Goal: Task Accomplishment & Management: Complete application form

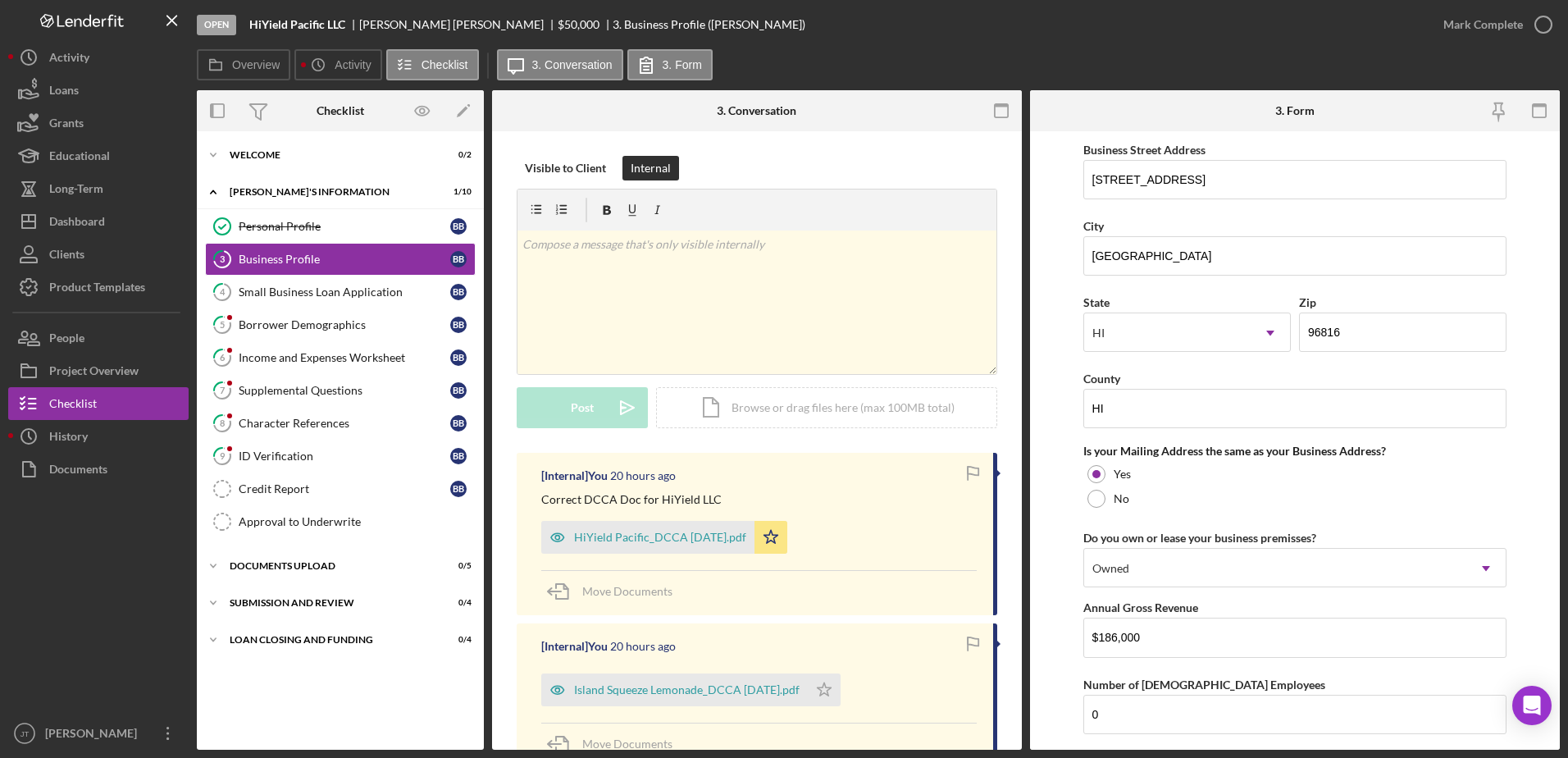
scroll to position [984, 0]
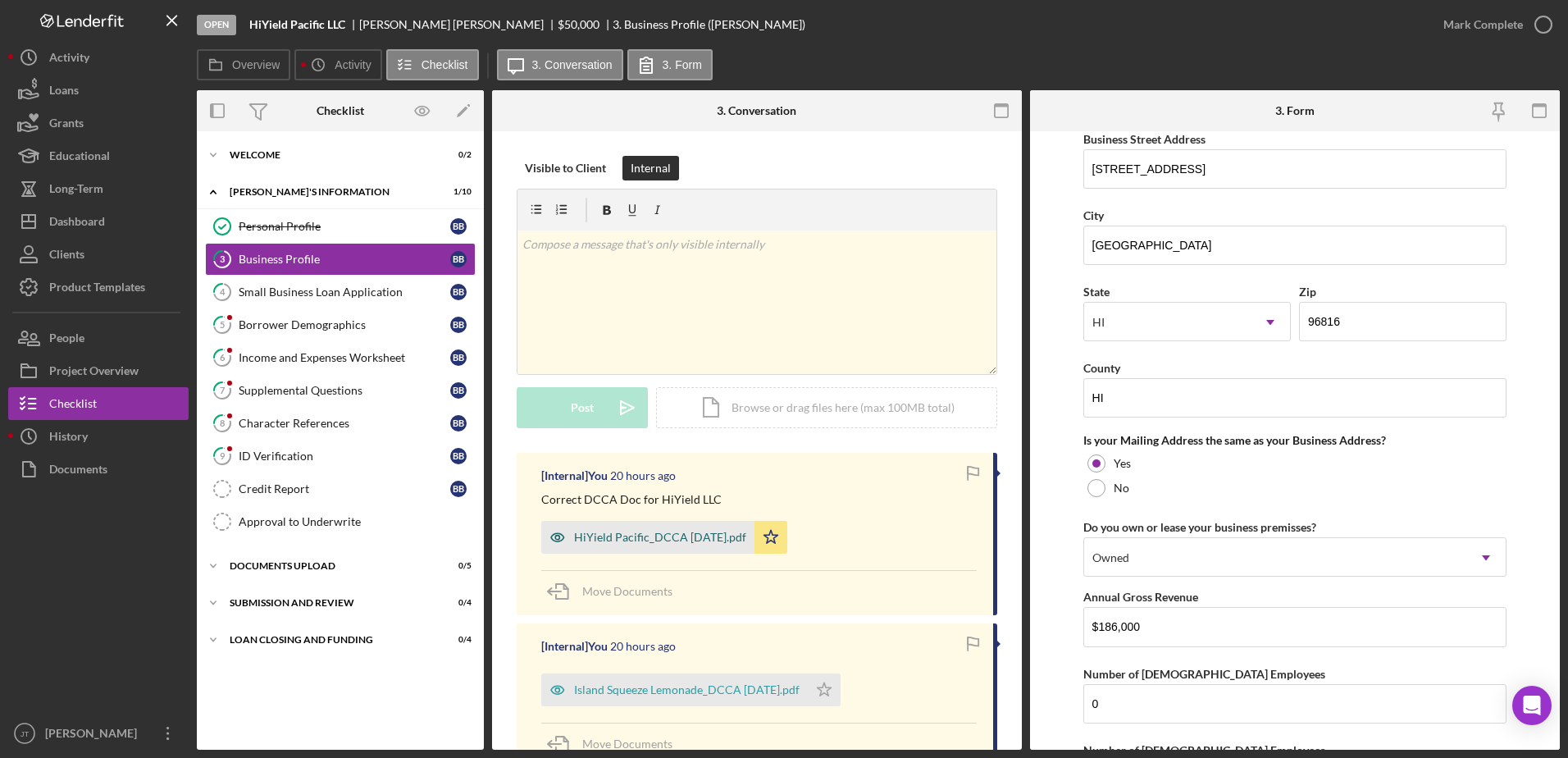
click at [646, 539] on div "HiYield Pacific_DCCA [DATE].pdf" at bounding box center [660, 537] width 172 height 13
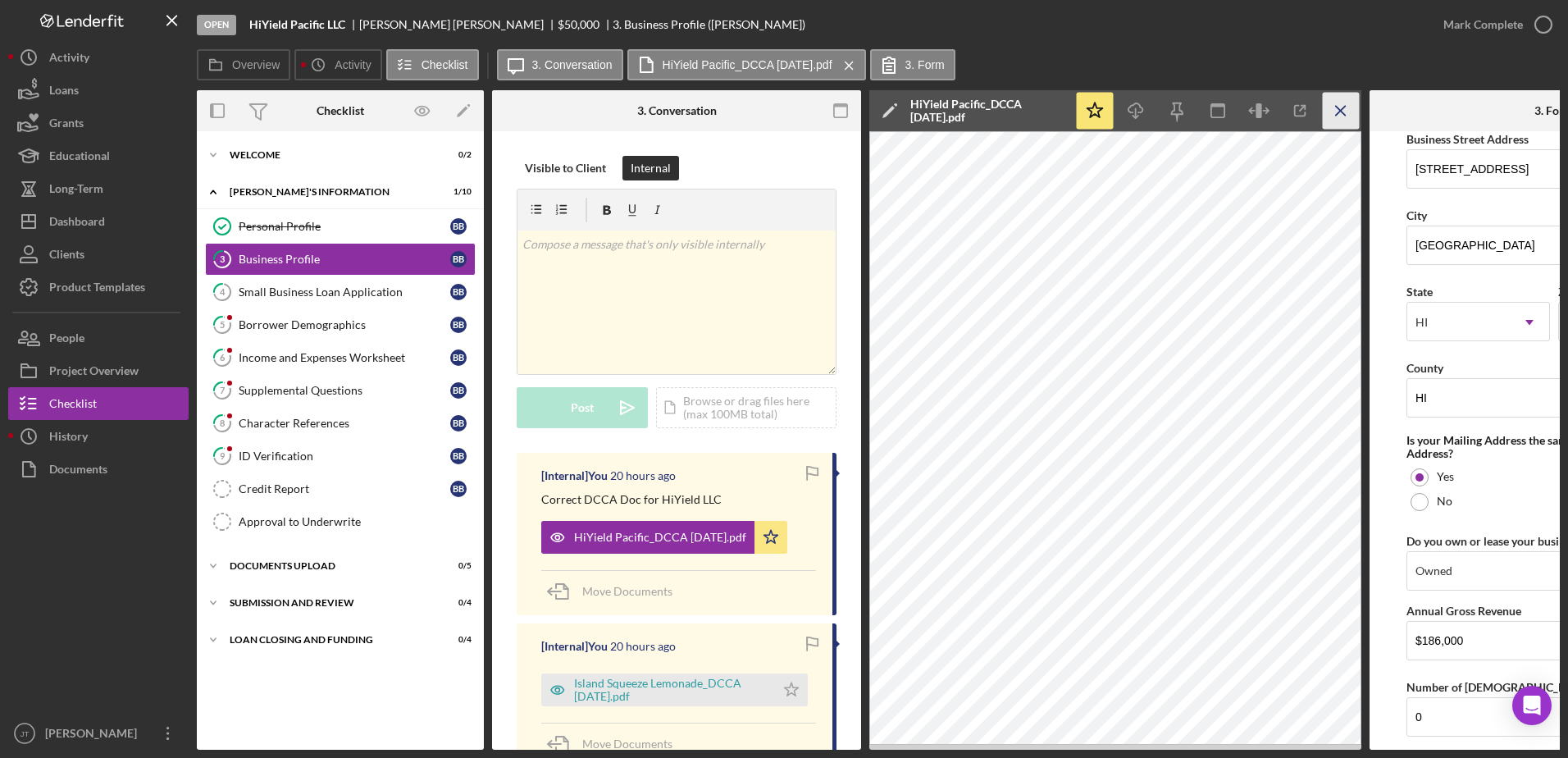
click at [1332, 113] on icon "Icon/Menu Close" at bounding box center [1341, 111] width 37 height 37
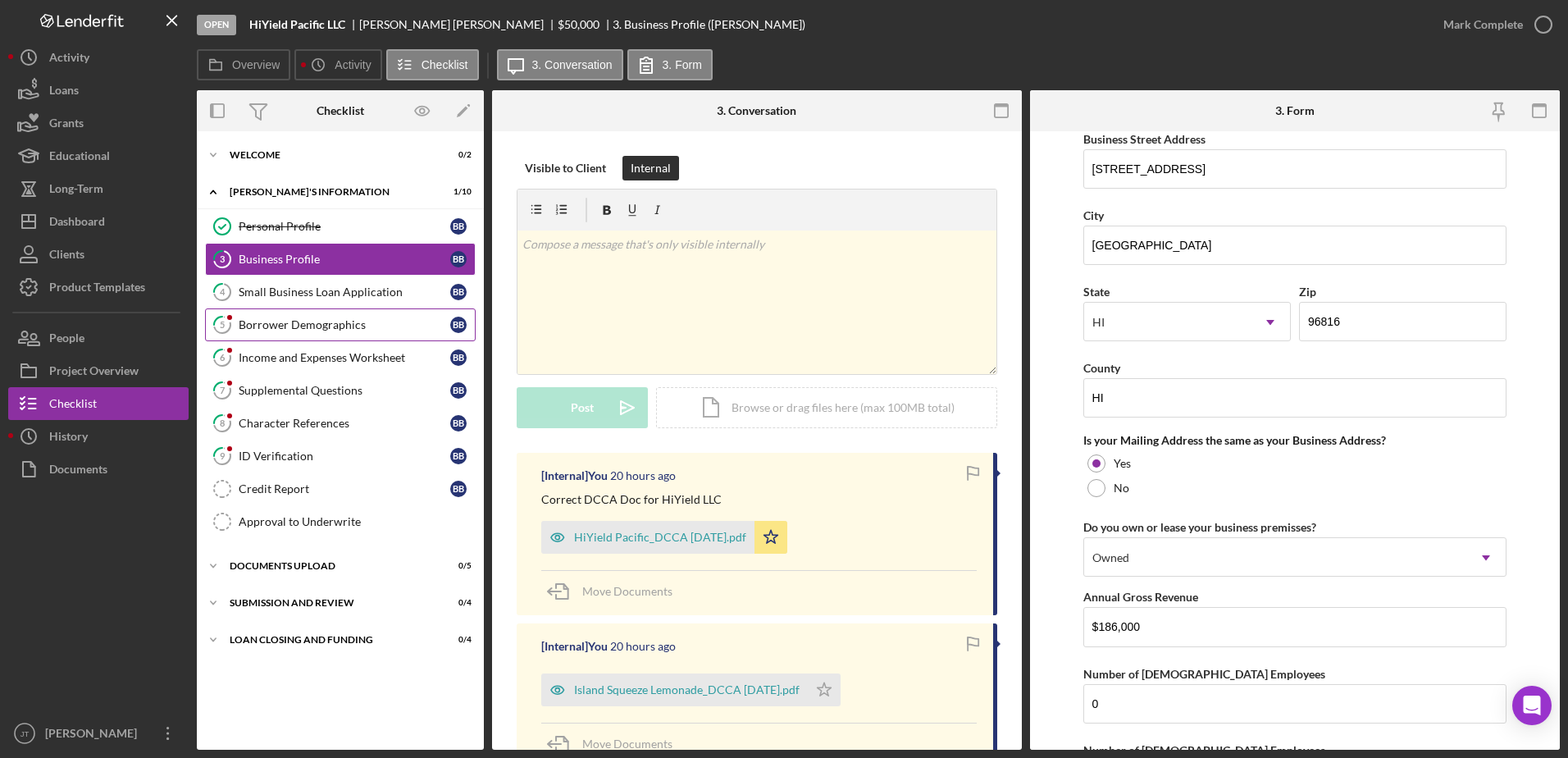
click at [290, 328] on div "Borrower Demographics" at bounding box center [345, 325] width 211 height 13
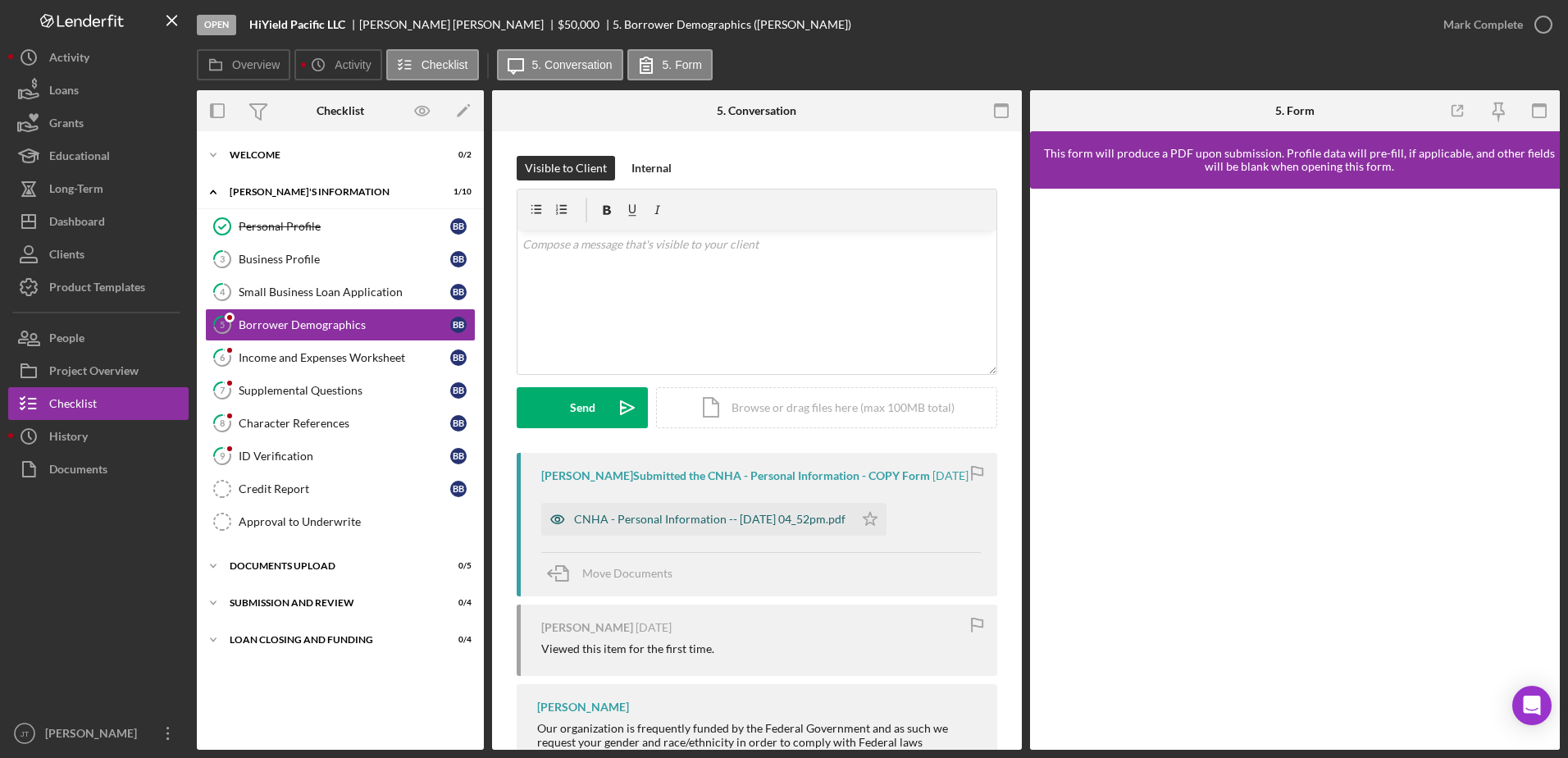
click at [803, 530] on div "CNHA - Personal Information -- [DATE] 04_52pm.pdf" at bounding box center [697, 519] width 312 height 33
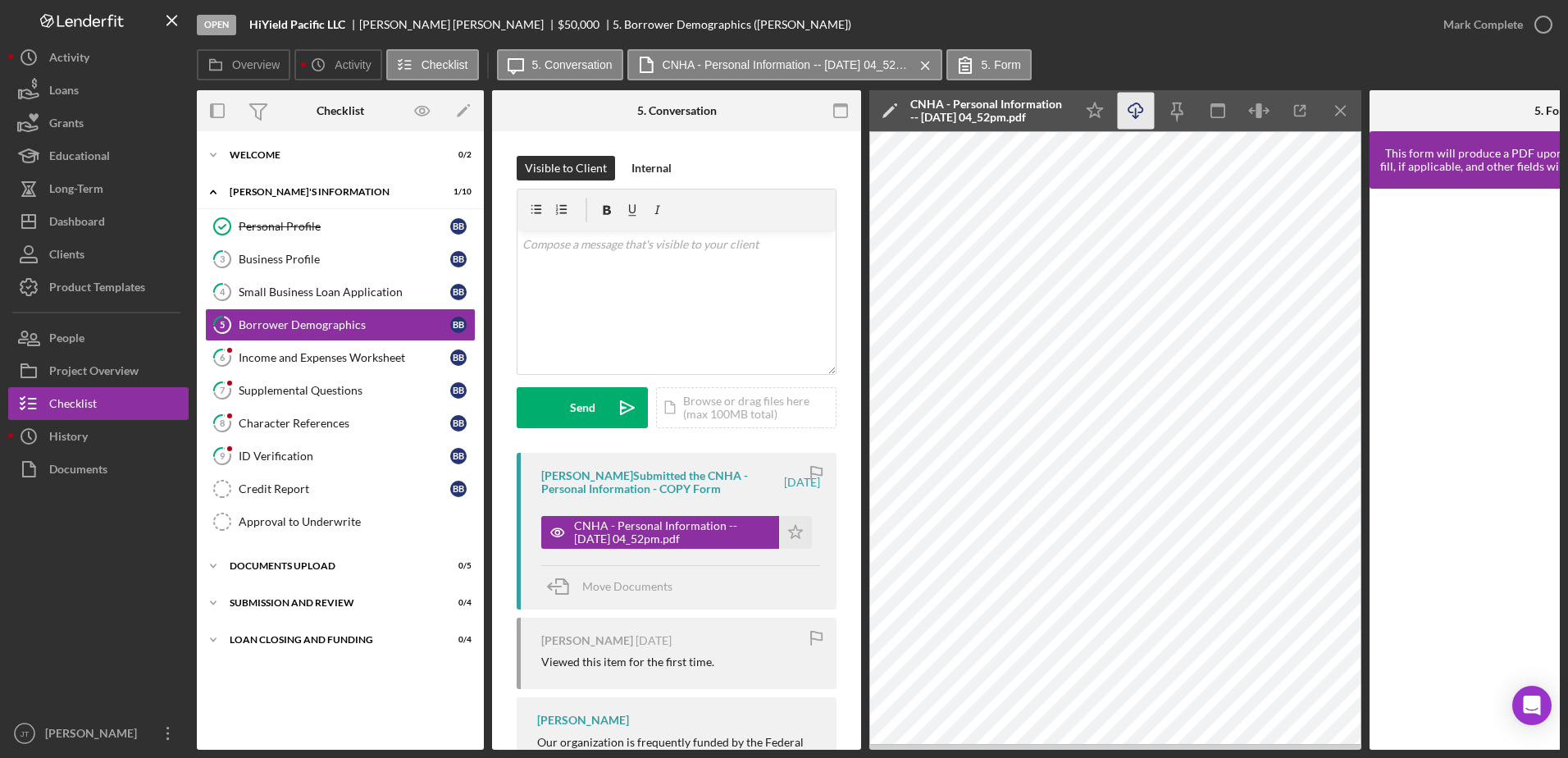
click at [1140, 111] on icon "Icon/Download" at bounding box center [1136, 111] width 37 height 37
click at [1336, 115] on line "button" at bounding box center [1341, 110] width 9 height 9
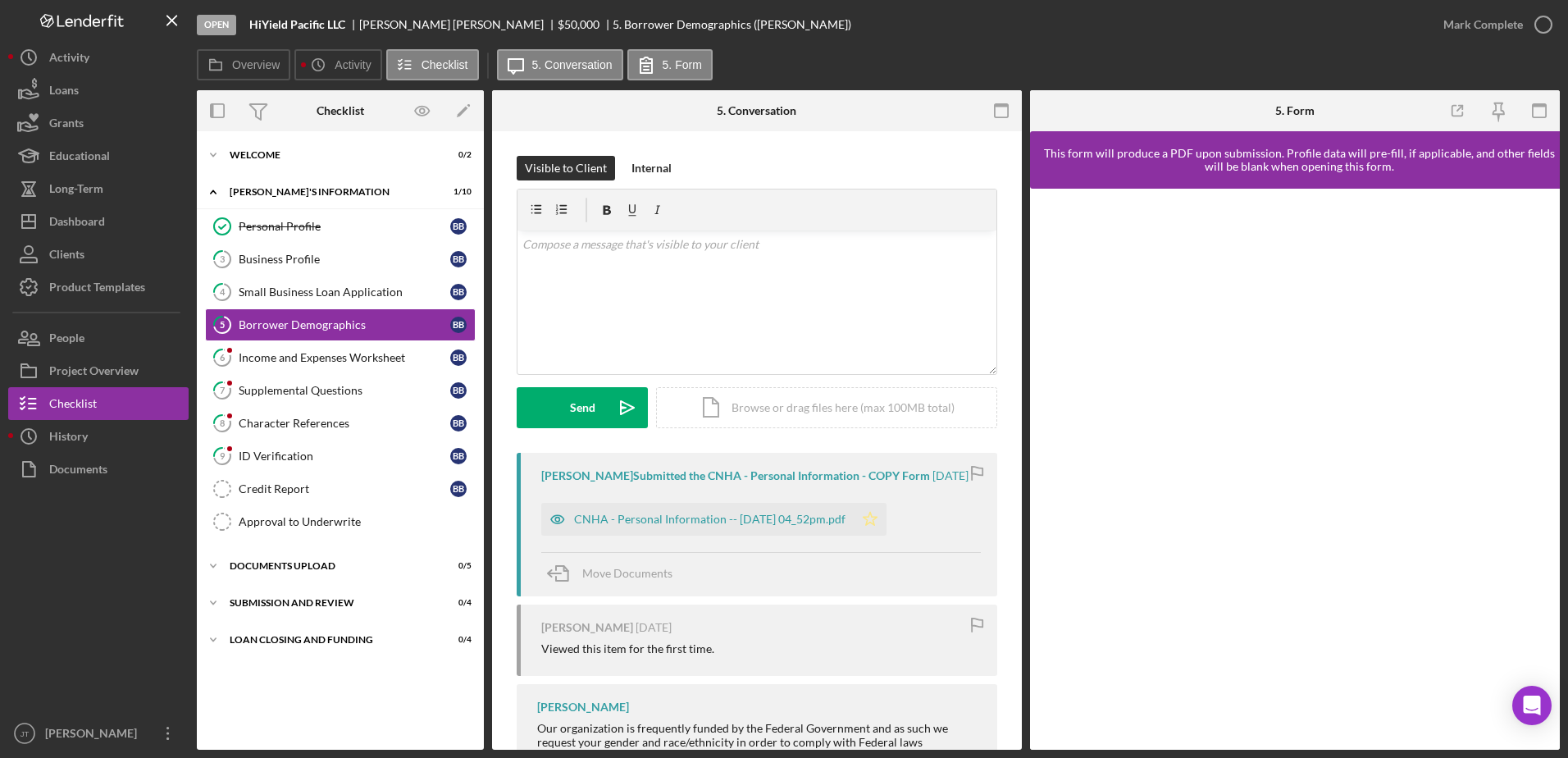
click at [887, 521] on icon "Icon/Star" at bounding box center [870, 519] width 33 height 33
click at [388, 366] on link "6 Income and Expenses Worksheet B B" at bounding box center [340, 357] width 270 height 33
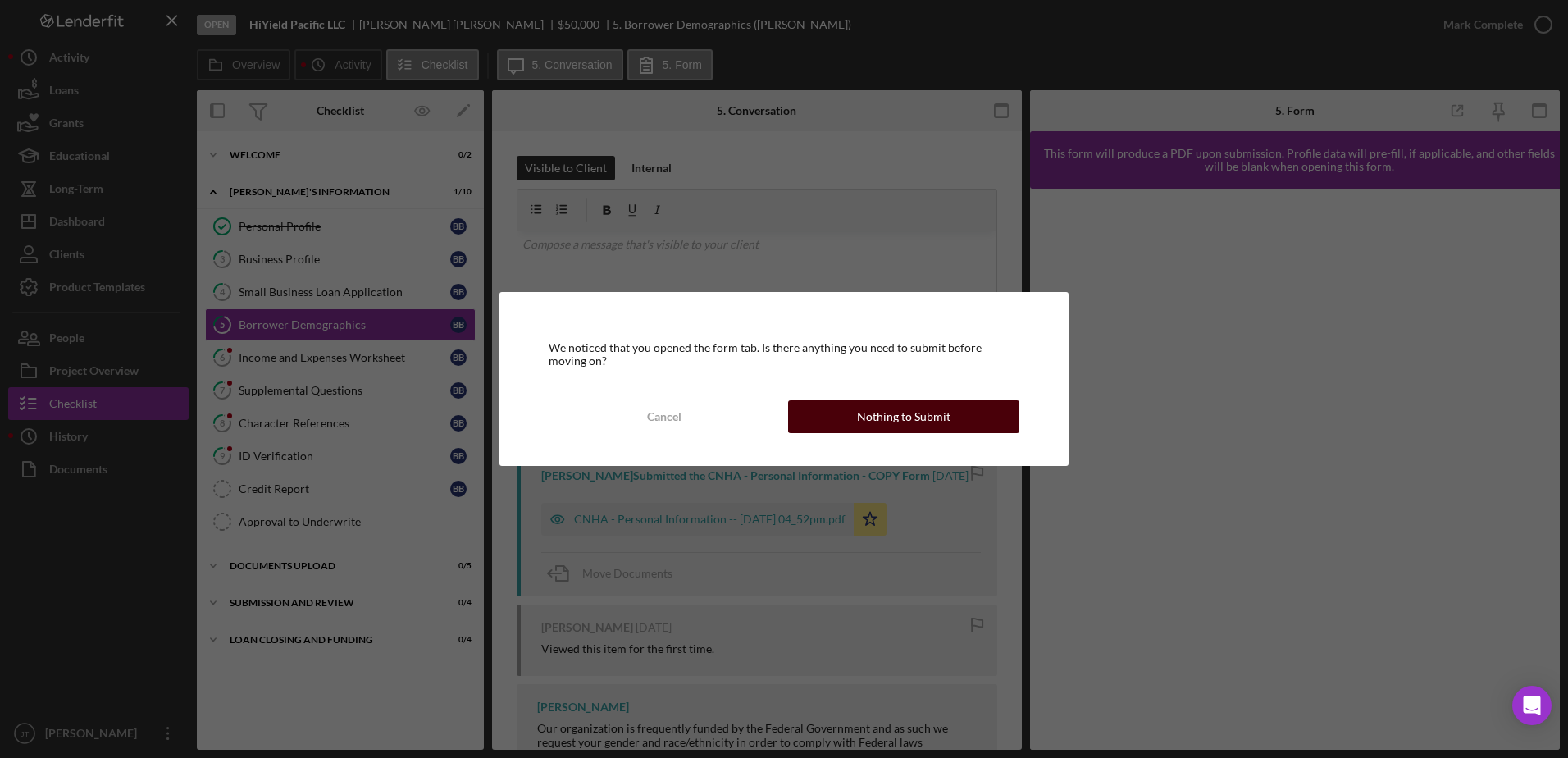
click at [870, 424] on div "Nothing to Submit" at bounding box center [904, 416] width 93 height 33
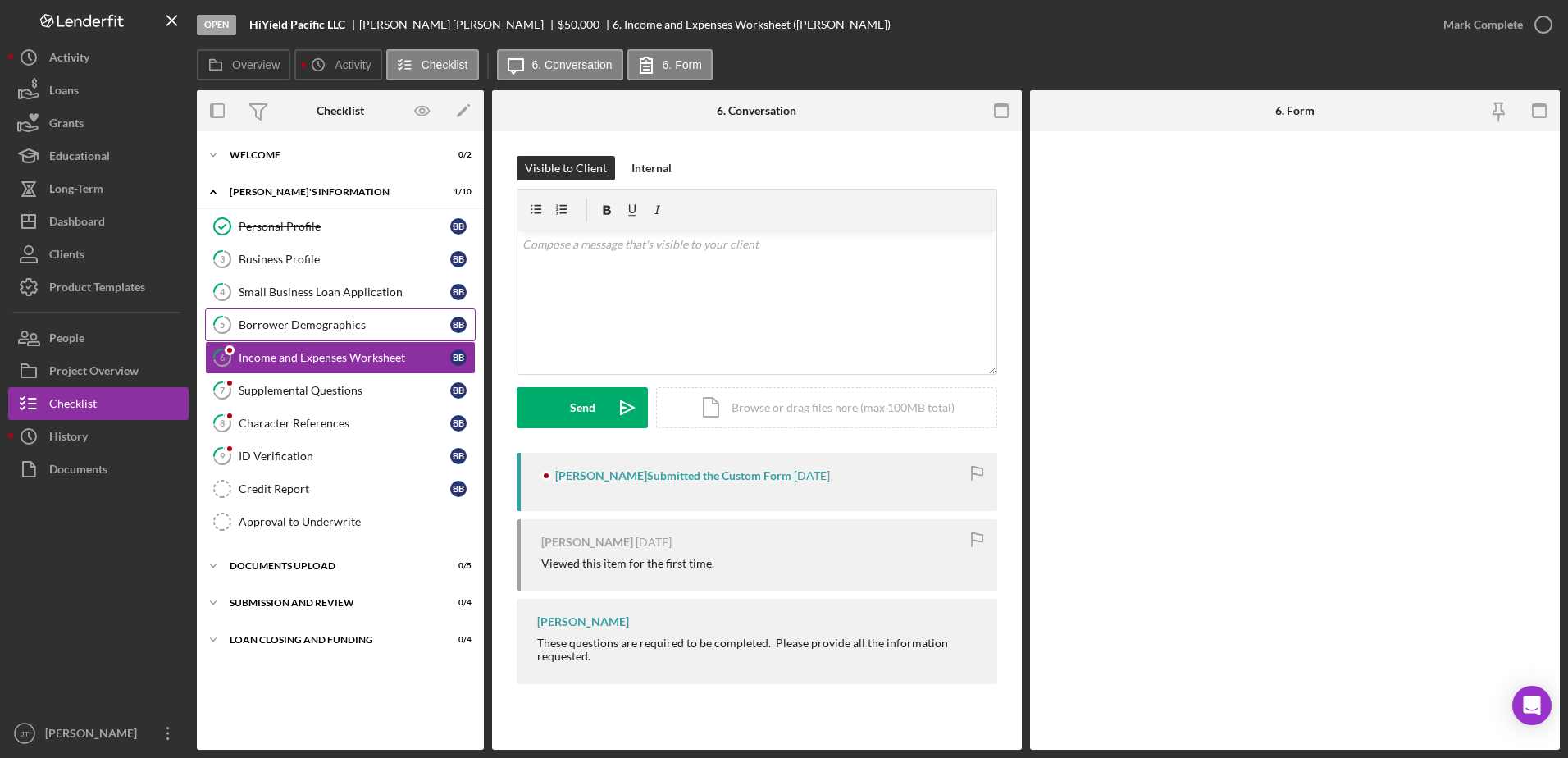
click at [320, 324] on div "Borrower Demographics" at bounding box center [345, 325] width 211 height 13
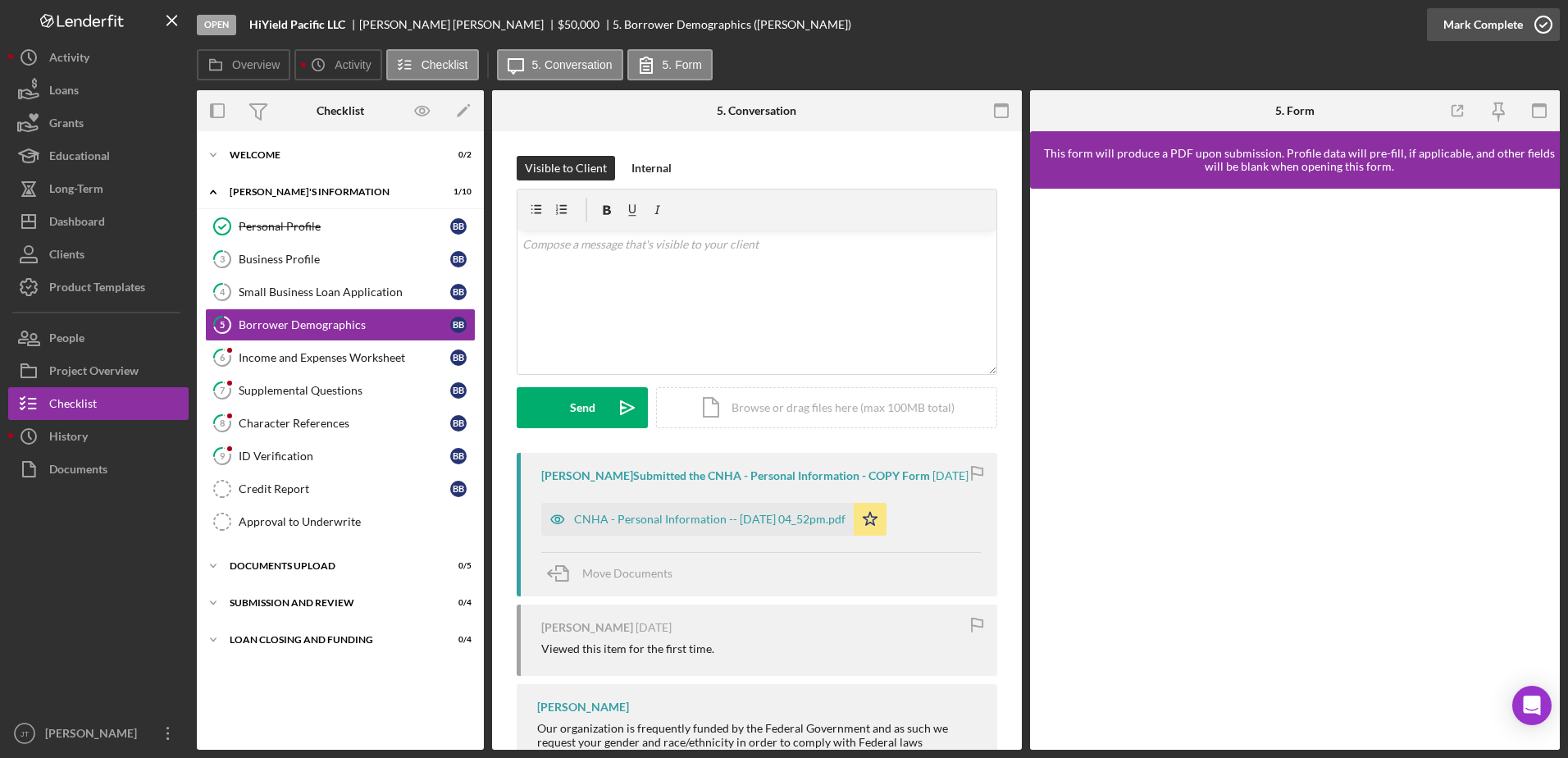
click at [1543, 17] on circle "button" at bounding box center [1544, 24] width 16 height 16
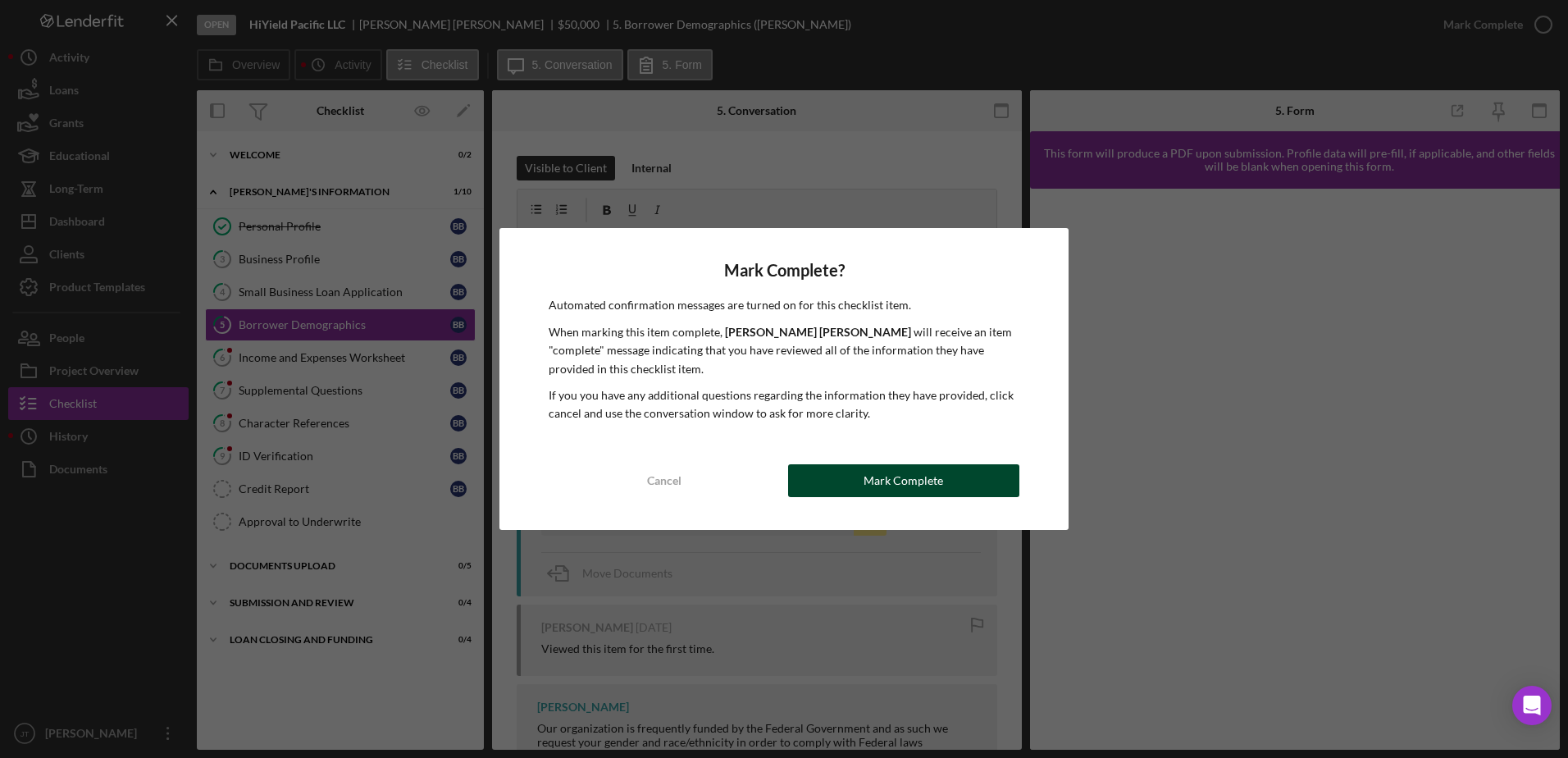
click at [839, 472] on button "Mark Complete" at bounding box center [904, 481] width 231 height 33
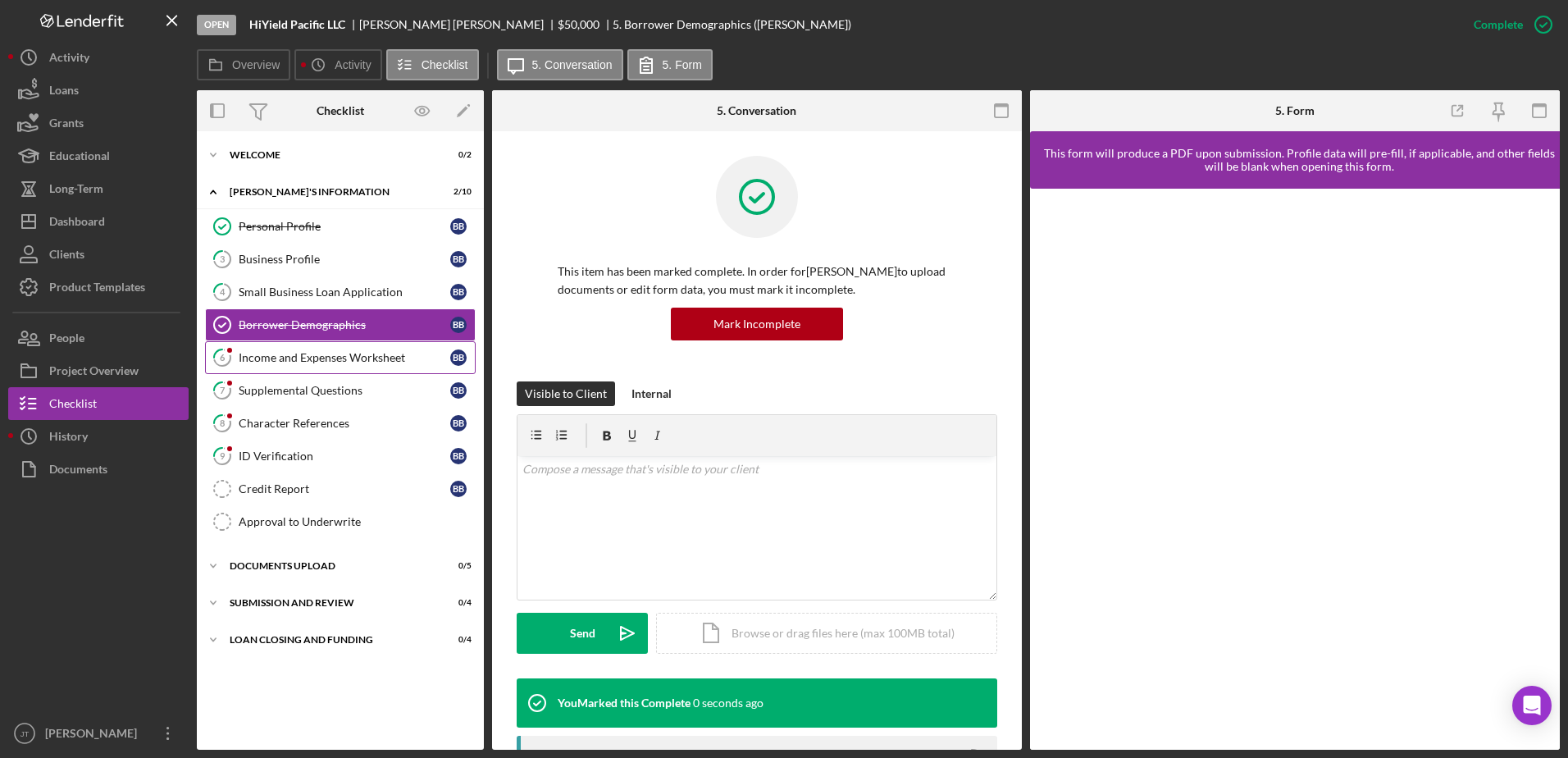
click at [349, 353] on div "Income and Expenses Worksheet" at bounding box center [345, 357] width 211 height 13
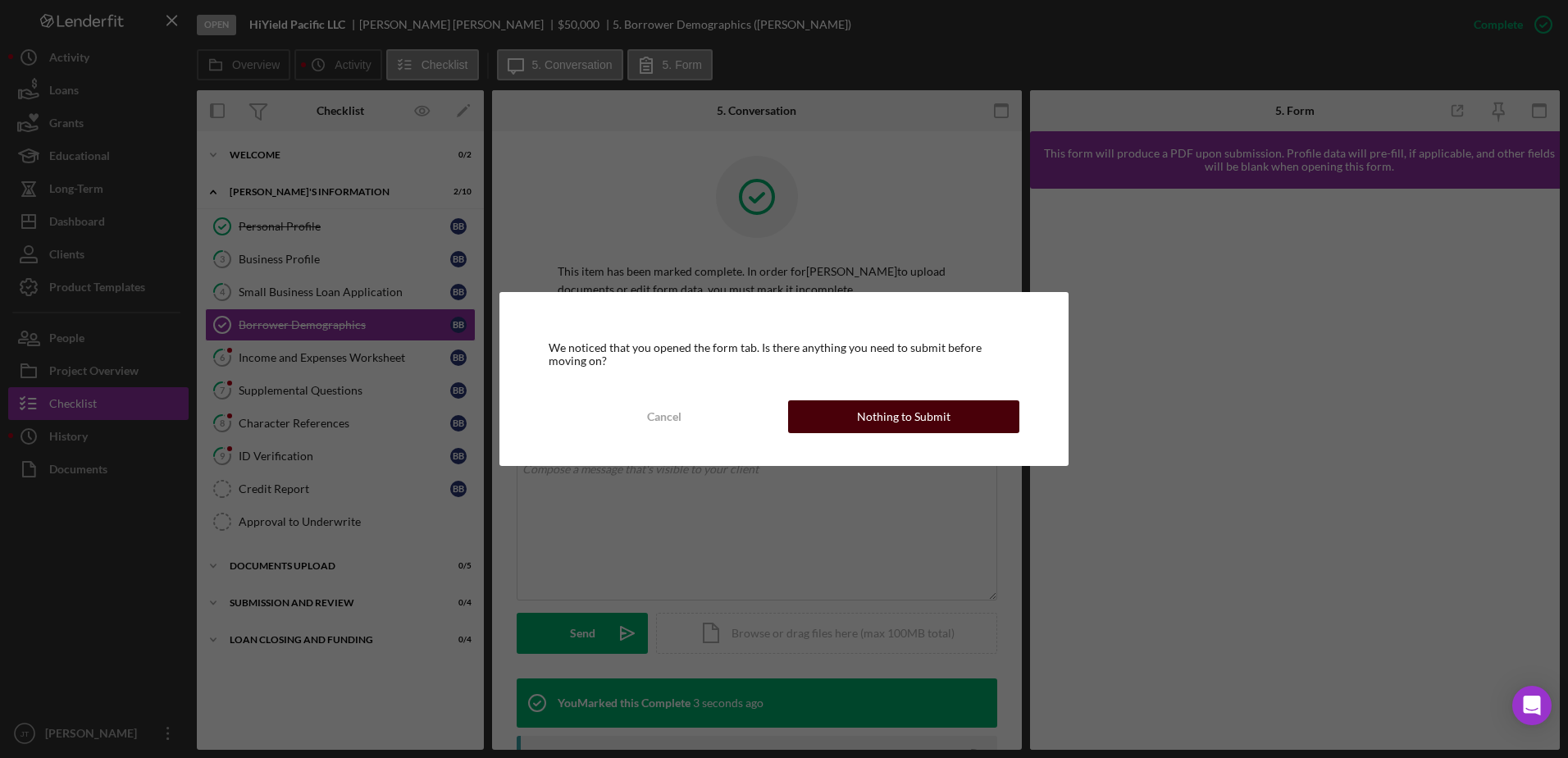
click at [830, 416] on button "Nothing to Submit" at bounding box center [904, 416] width 231 height 33
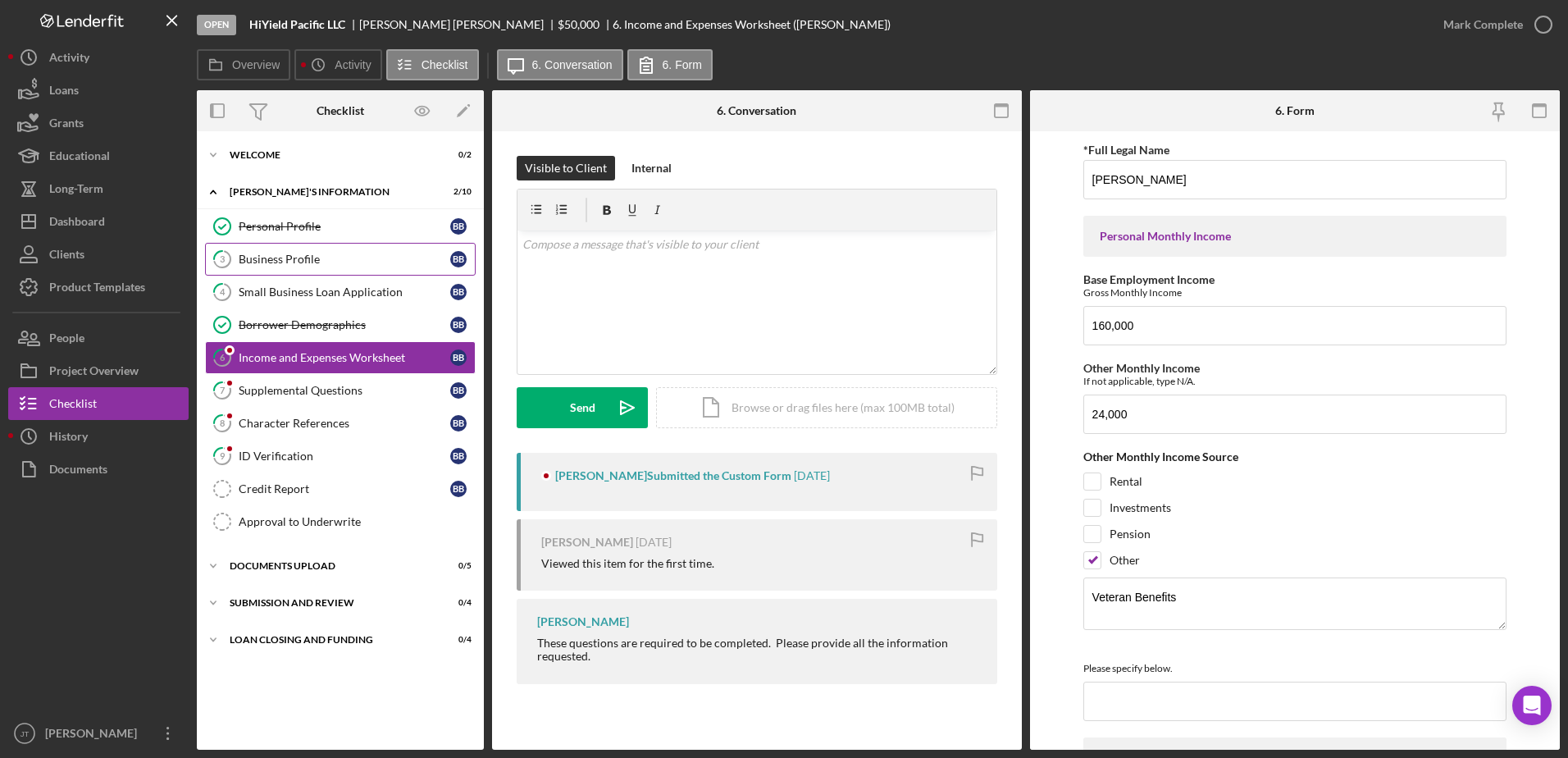
click at [333, 263] on div "Business Profile" at bounding box center [345, 259] width 211 height 13
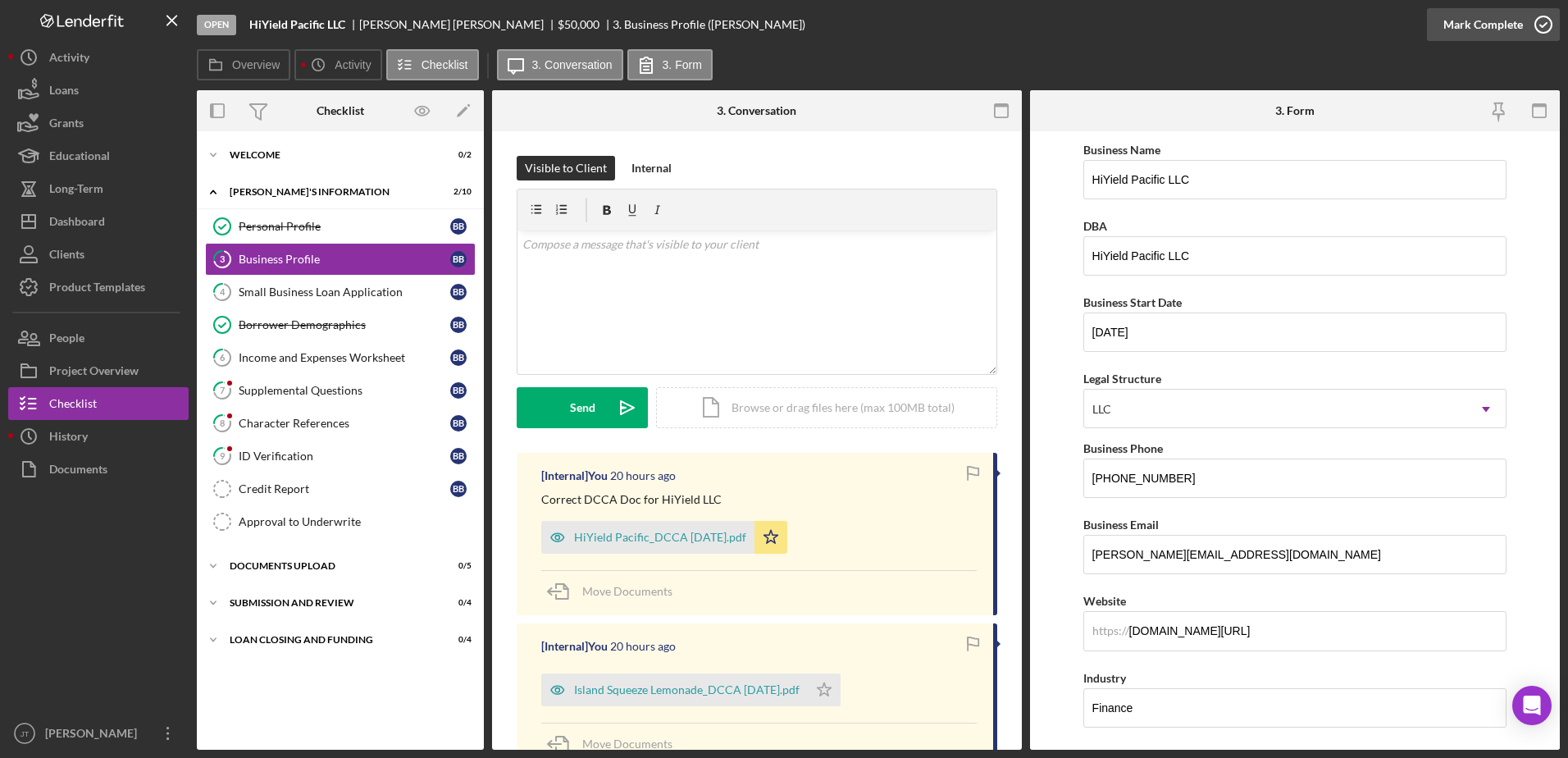
click at [1547, 21] on icon "button" at bounding box center [1544, 25] width 41 height 41
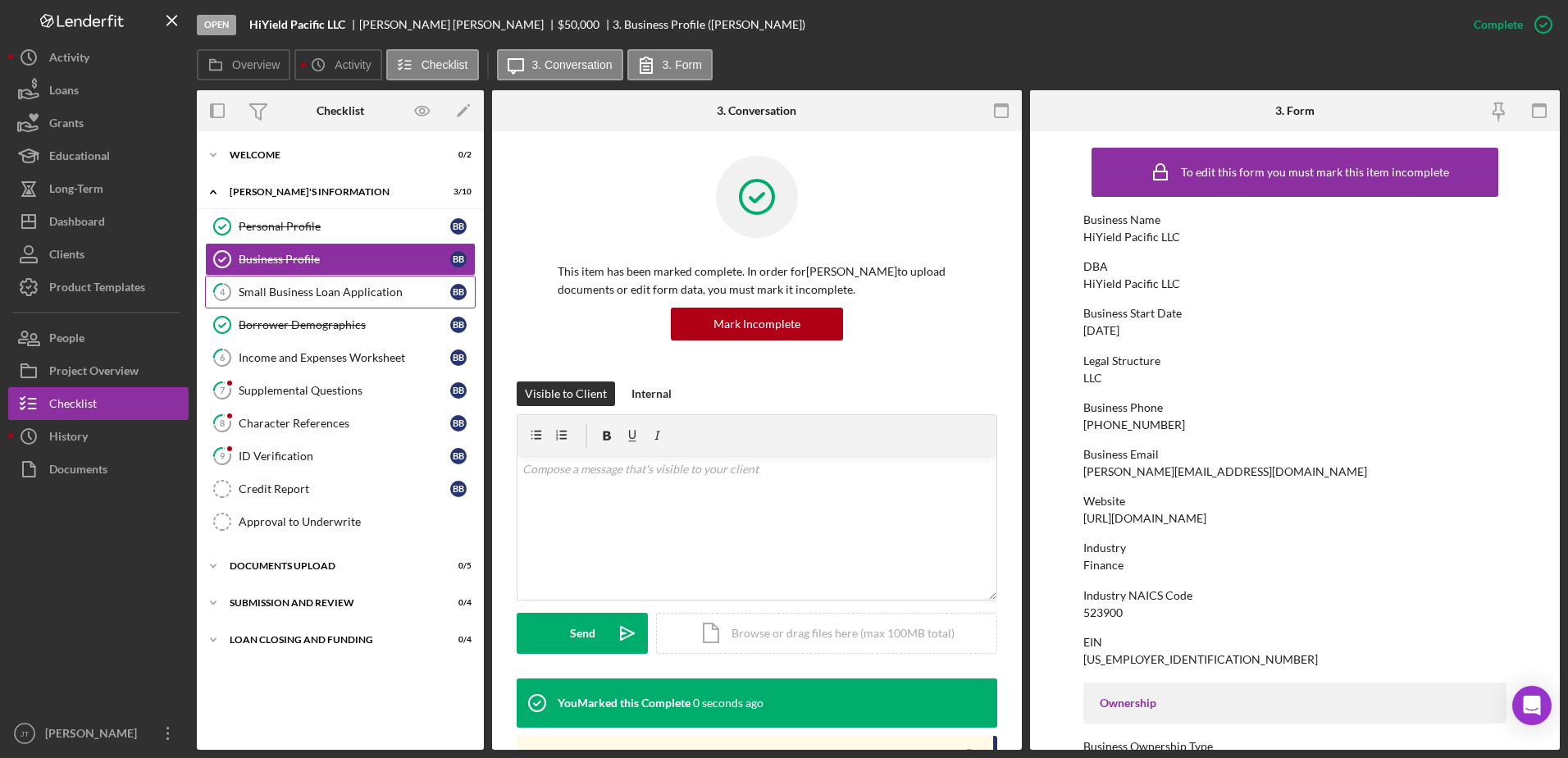
click at [349, 294] on div "Small Business Loan Application" at bounding box center [345, 292] width 211 height 13
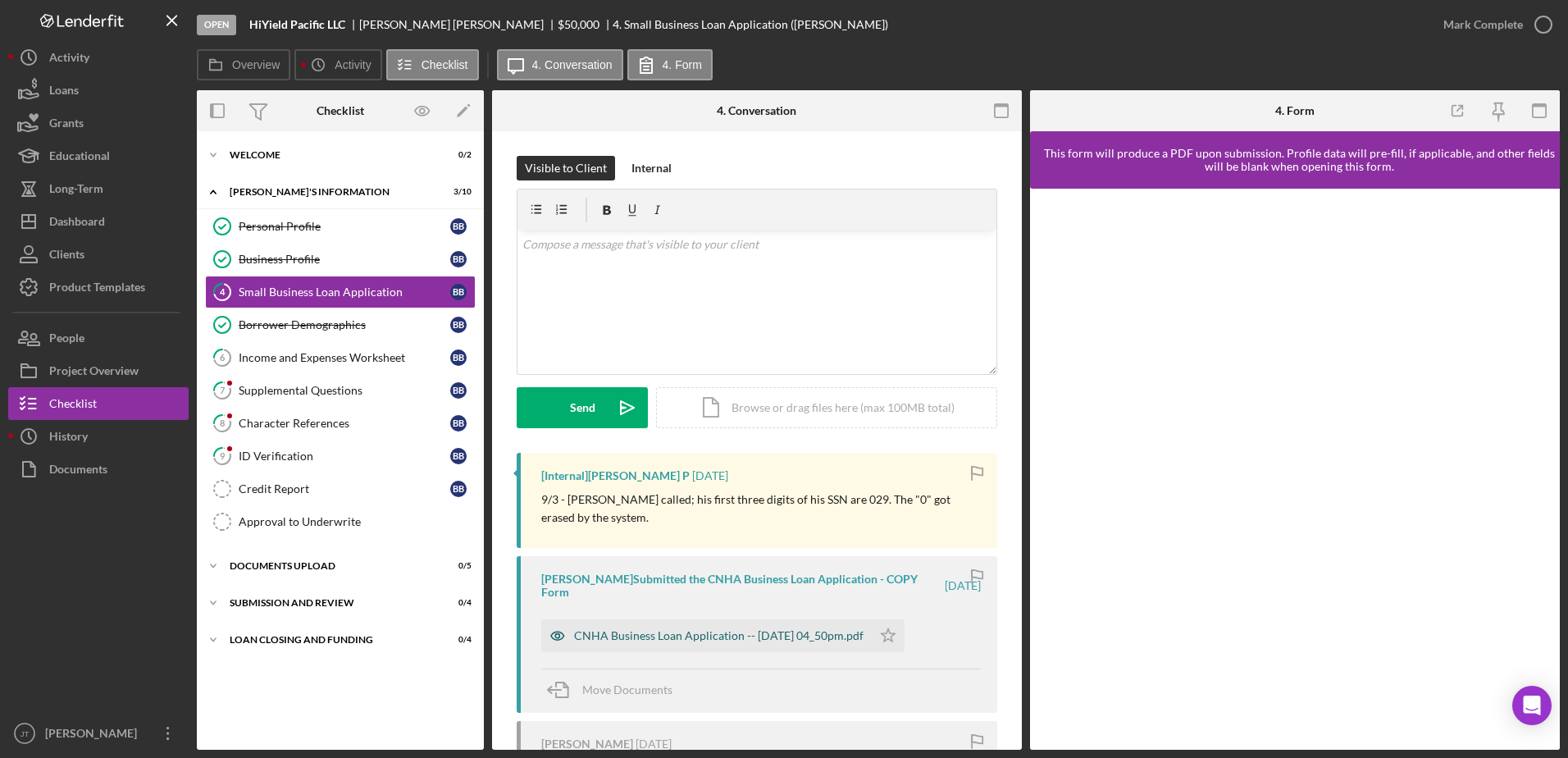
click at [787, 640] on div "CNHA Business Loan Application -- [DATE] 04_50pm.pdf" at bounding box center [720, 635] width 290 height 13
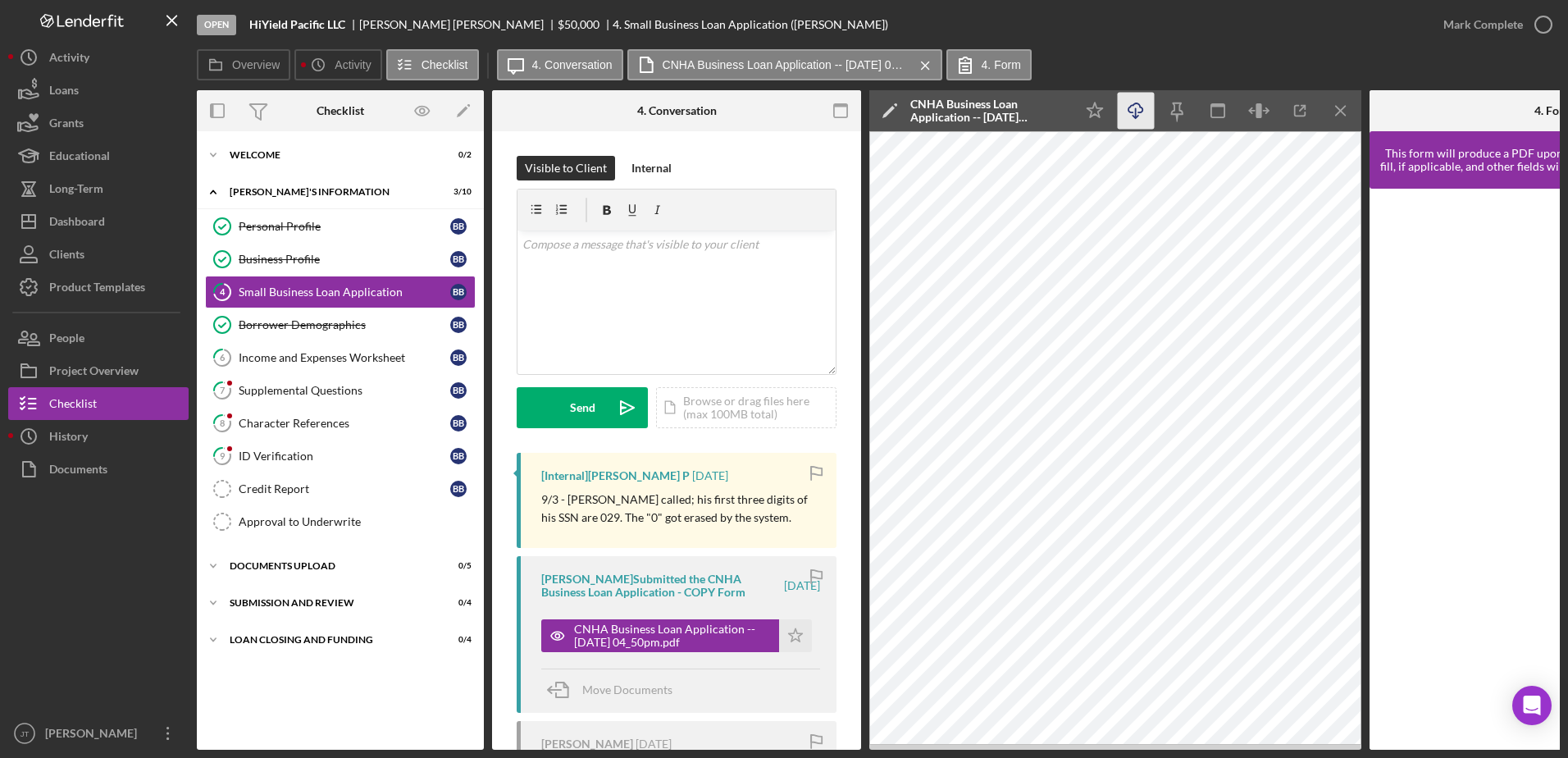
click at [1141, 112] on icon "Icon/Download" at bounding box center [1136, 111] width 37 height 37
click at [789, 640] on polygon "button" at bounding box center [797, 635] width 14 height 13
click at [1537, 20] on icon "button" at bounding box center [1544, 25] width 41 height 41
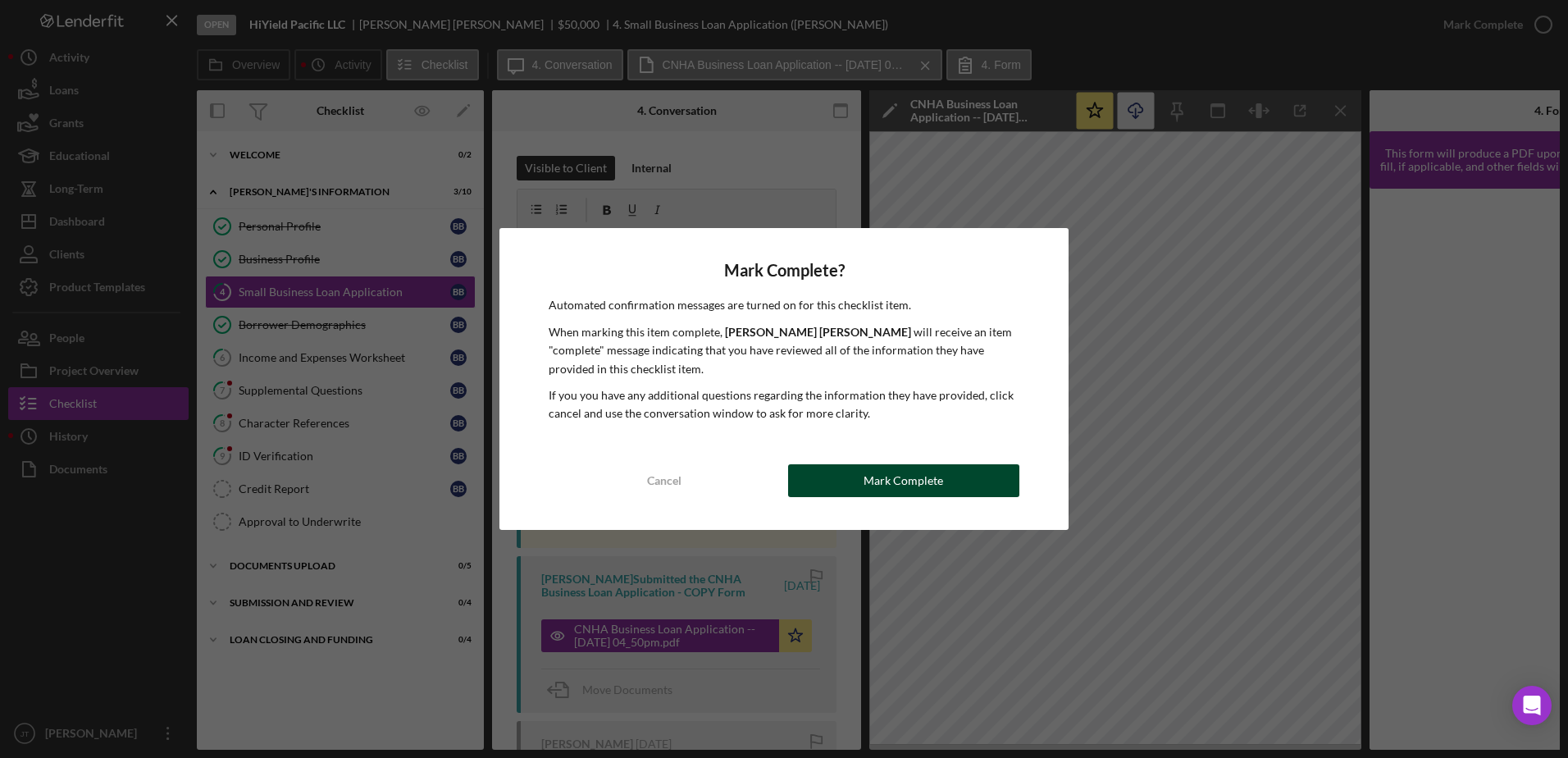
click at [954, 481] on button "Mark Complete" at bounding box center [904, 481] width 231 height 33
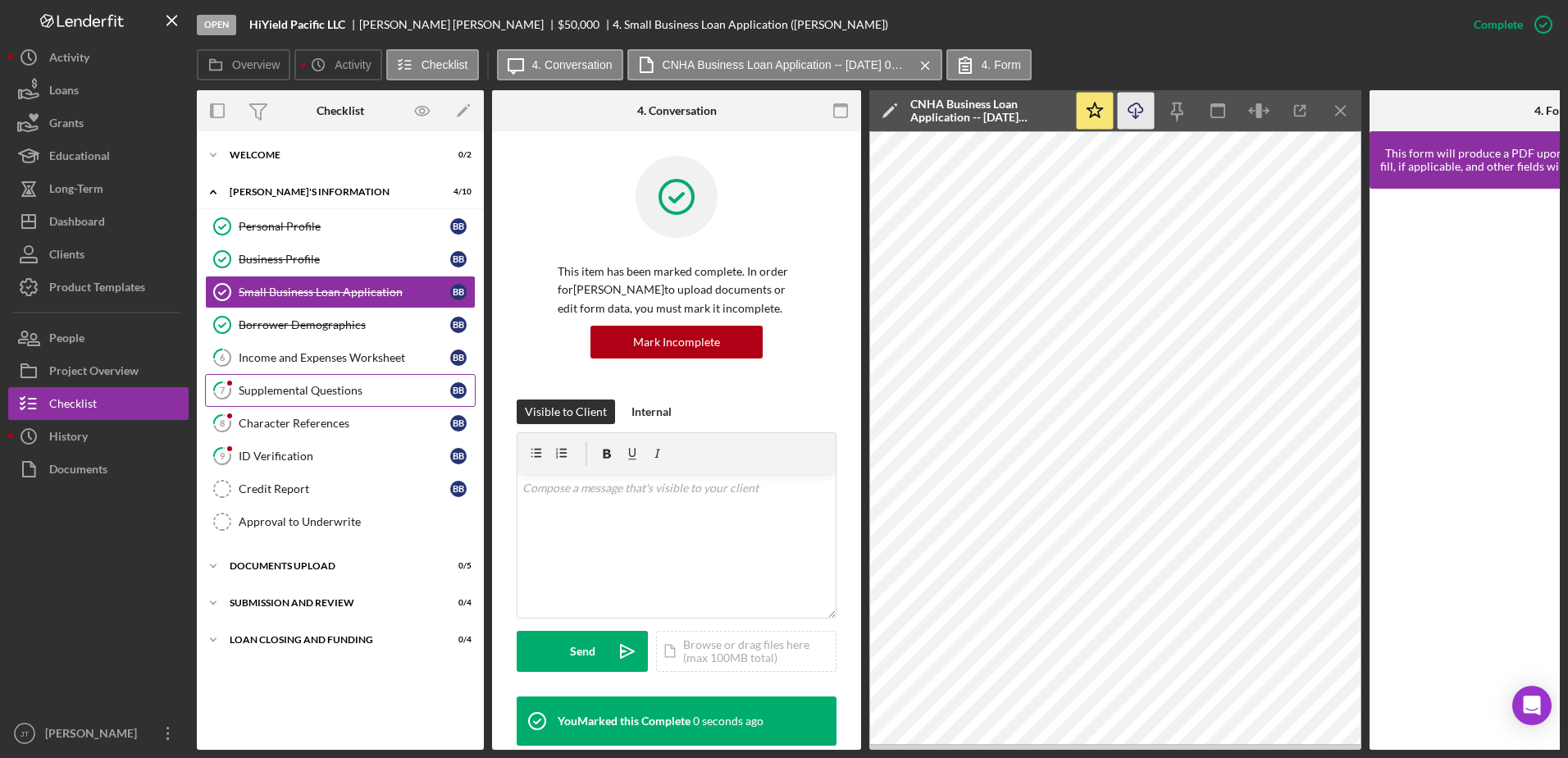
click at [379, 393] on div "Supplemental Questions" at bounding box center [345, 390] width 211 height 13
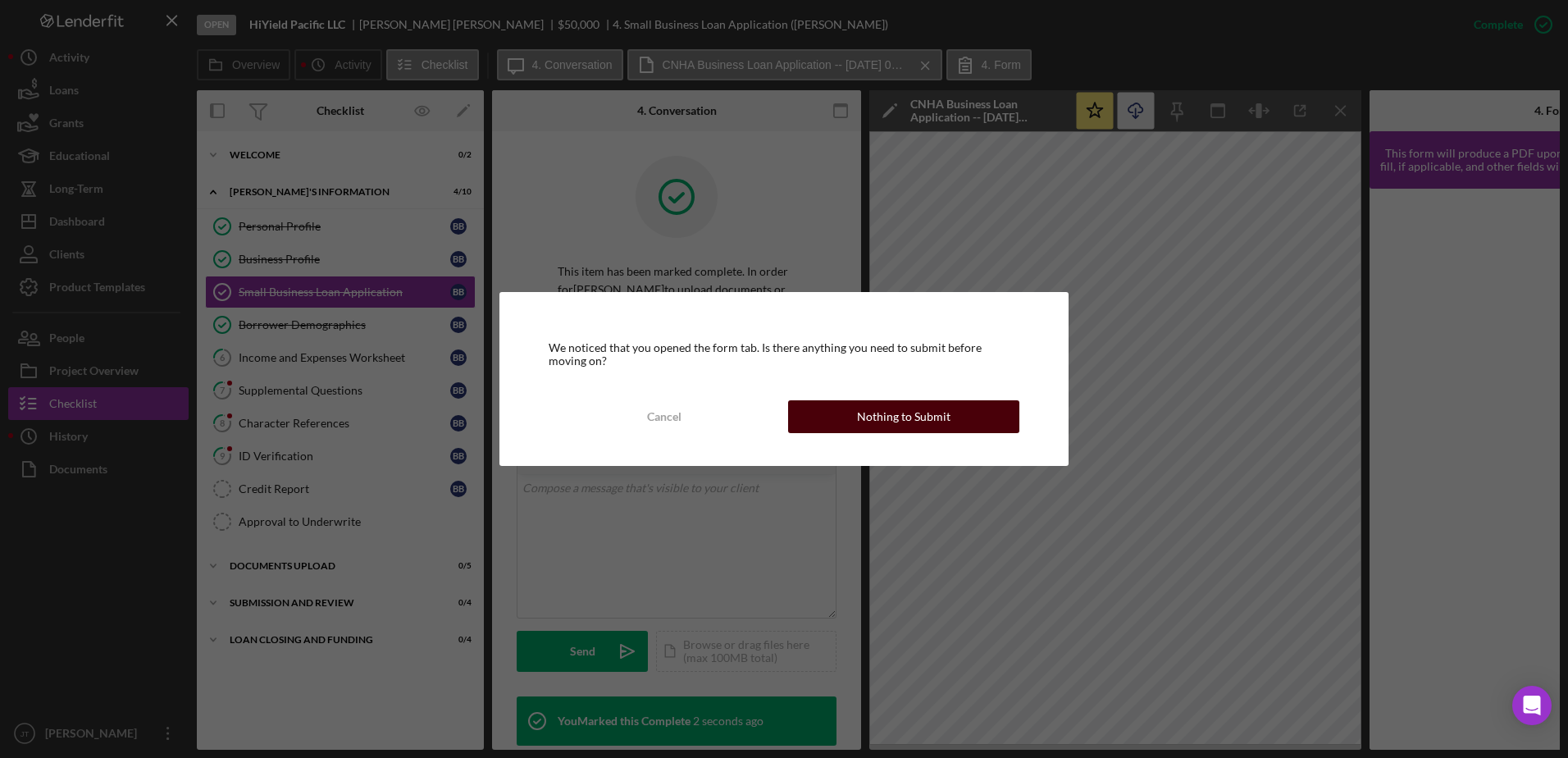
click at [902, 422] on div "Nothing to Submit" at bounding box center [904, 416] width 93 height 33
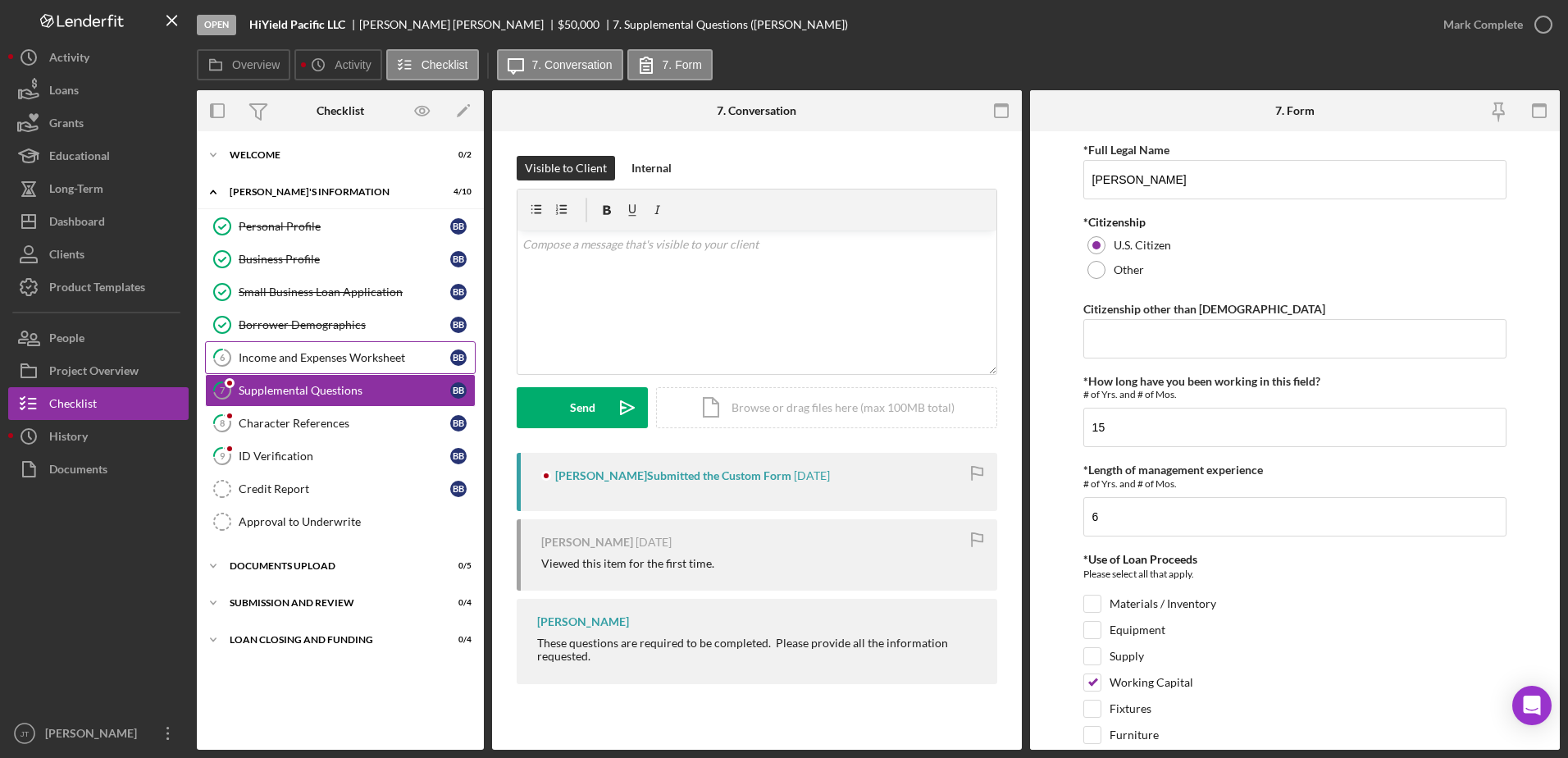
click at [343, 359] on div "Income and Expenses Worksheet" at bounding box center [345, 357] width 211 height 13
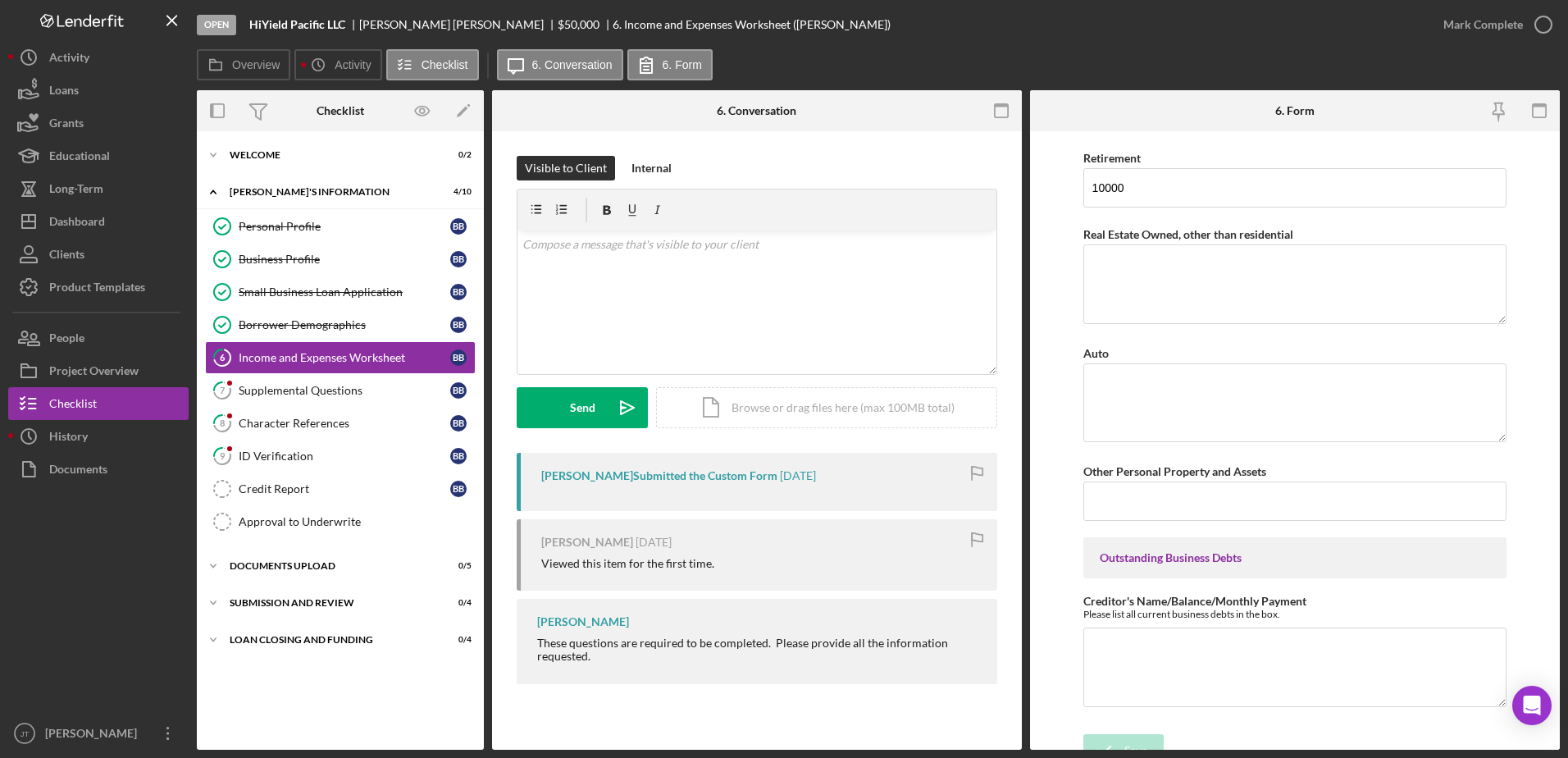
scroll to position [1372, 0]
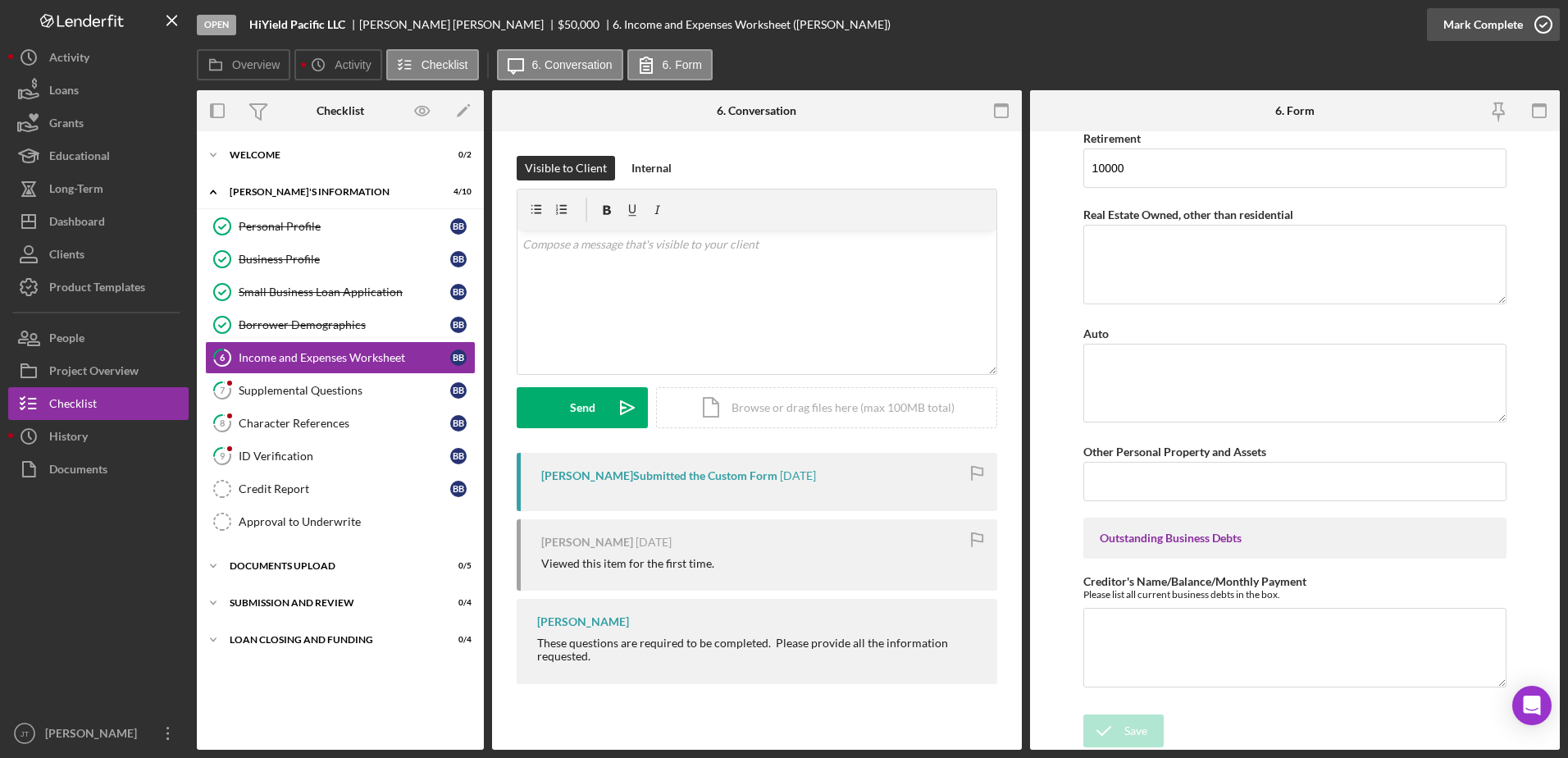
click at [1538, 21] on icon "button" at bounding box center [1544, 25] width 41 height 41
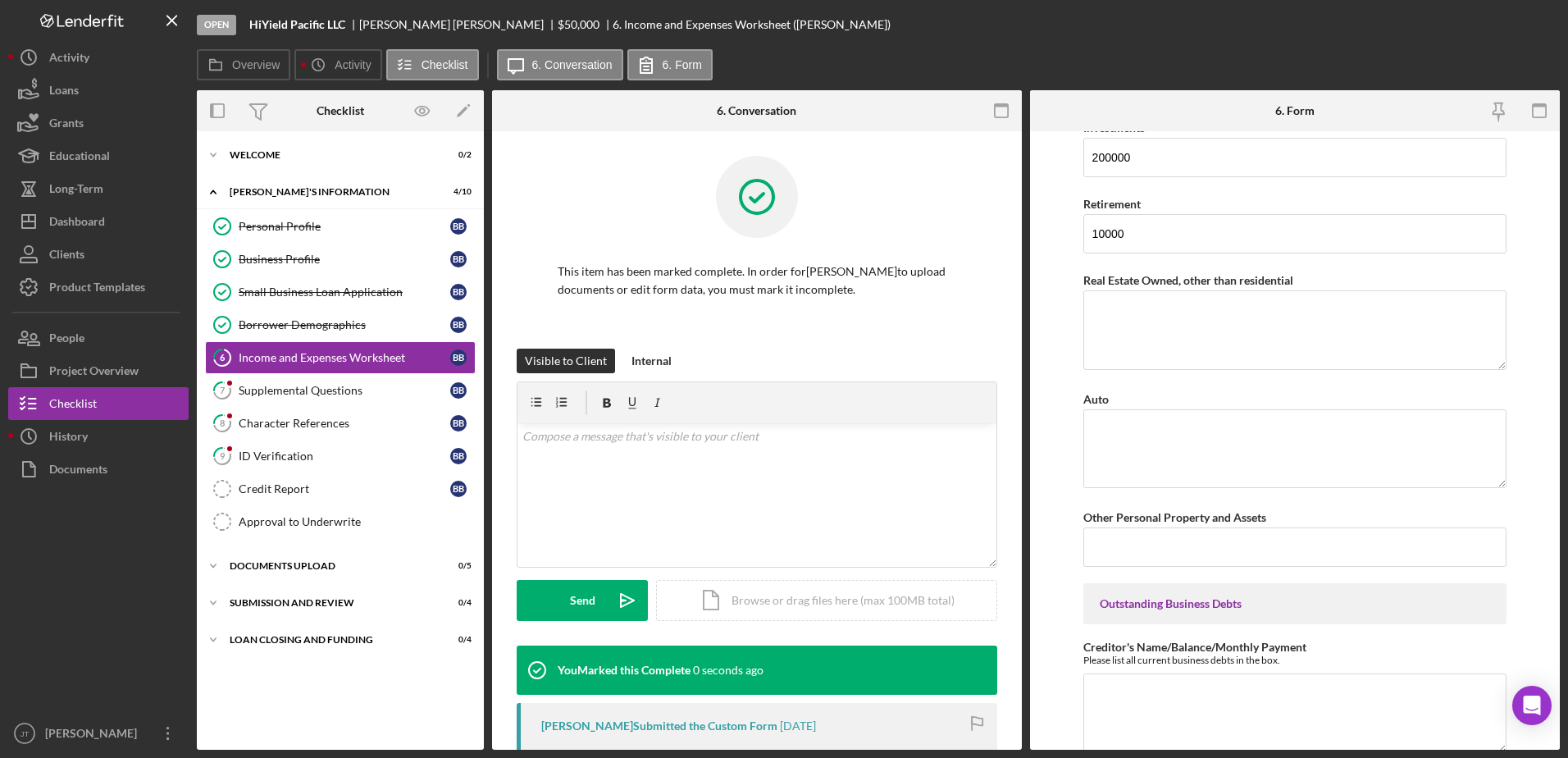
scroll to position [1438, 0]
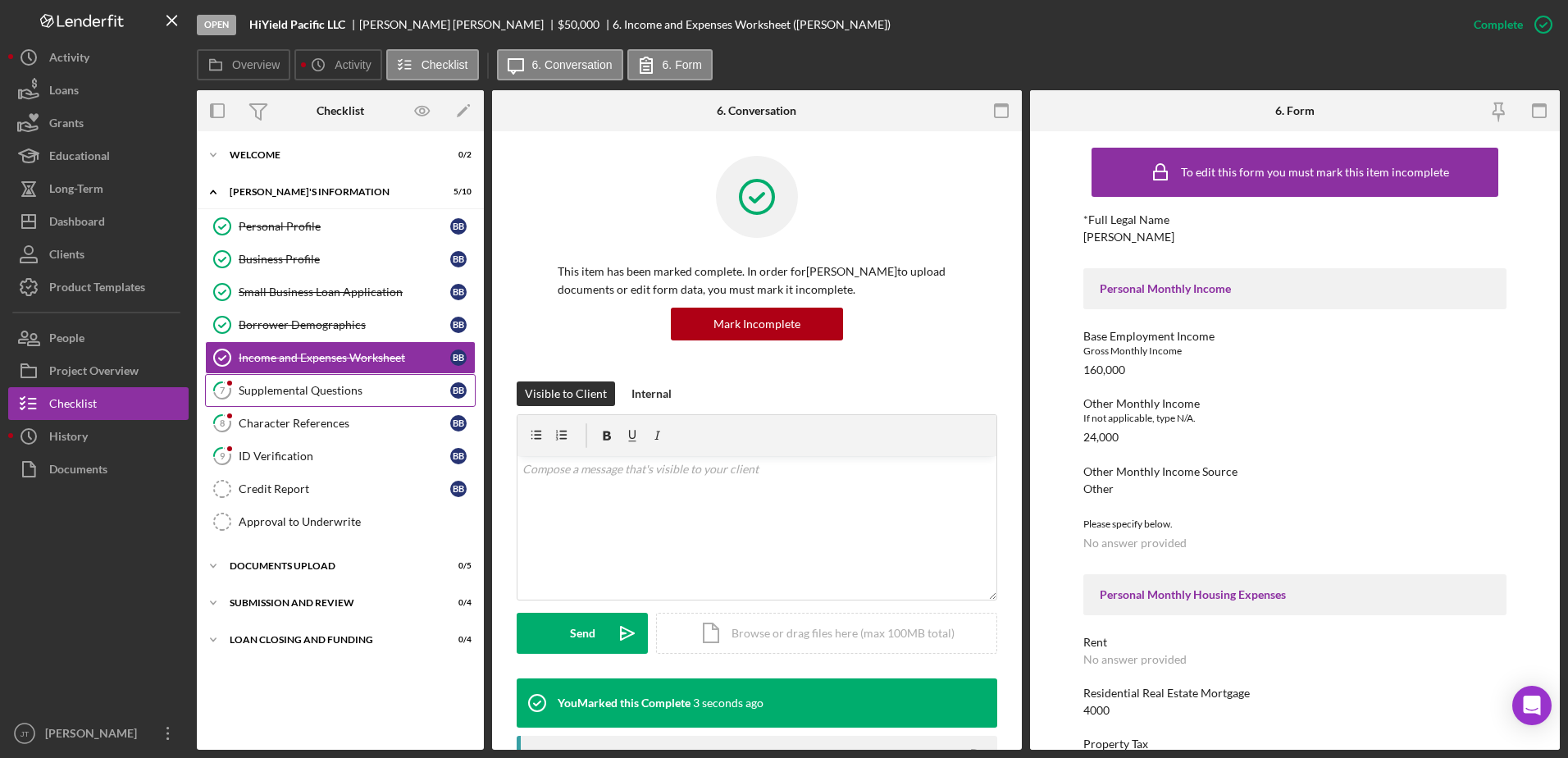
click at [381, 402] on link "7 Supplemental Questions B B" at bounding box center [340, 390] width 270 height 33
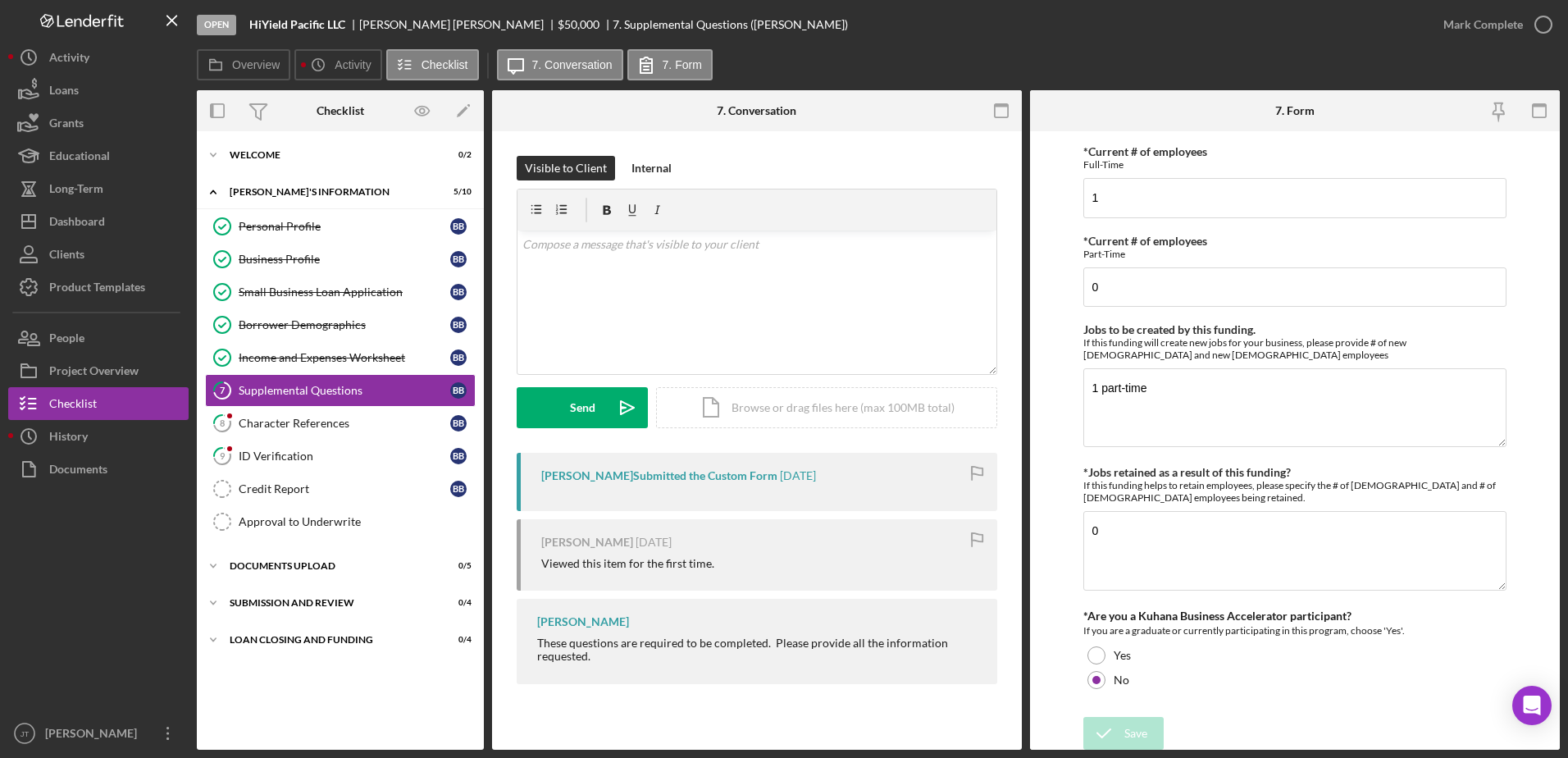
scroll to position [995, 0]
click at [1541, 15] on icon "button" at bounding box center [1544, 25] width 41 height 41
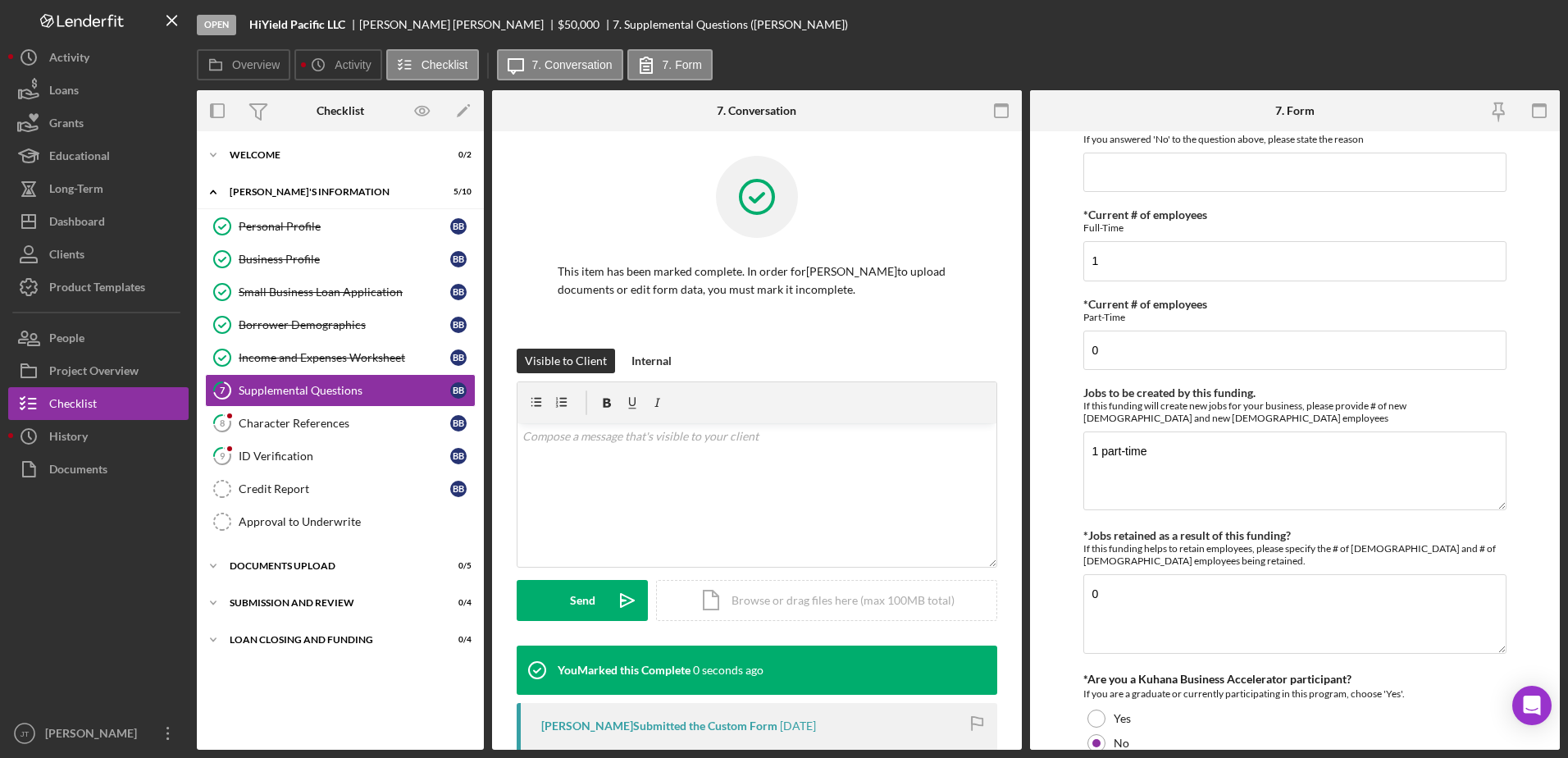
scroll to position [1060, 0]
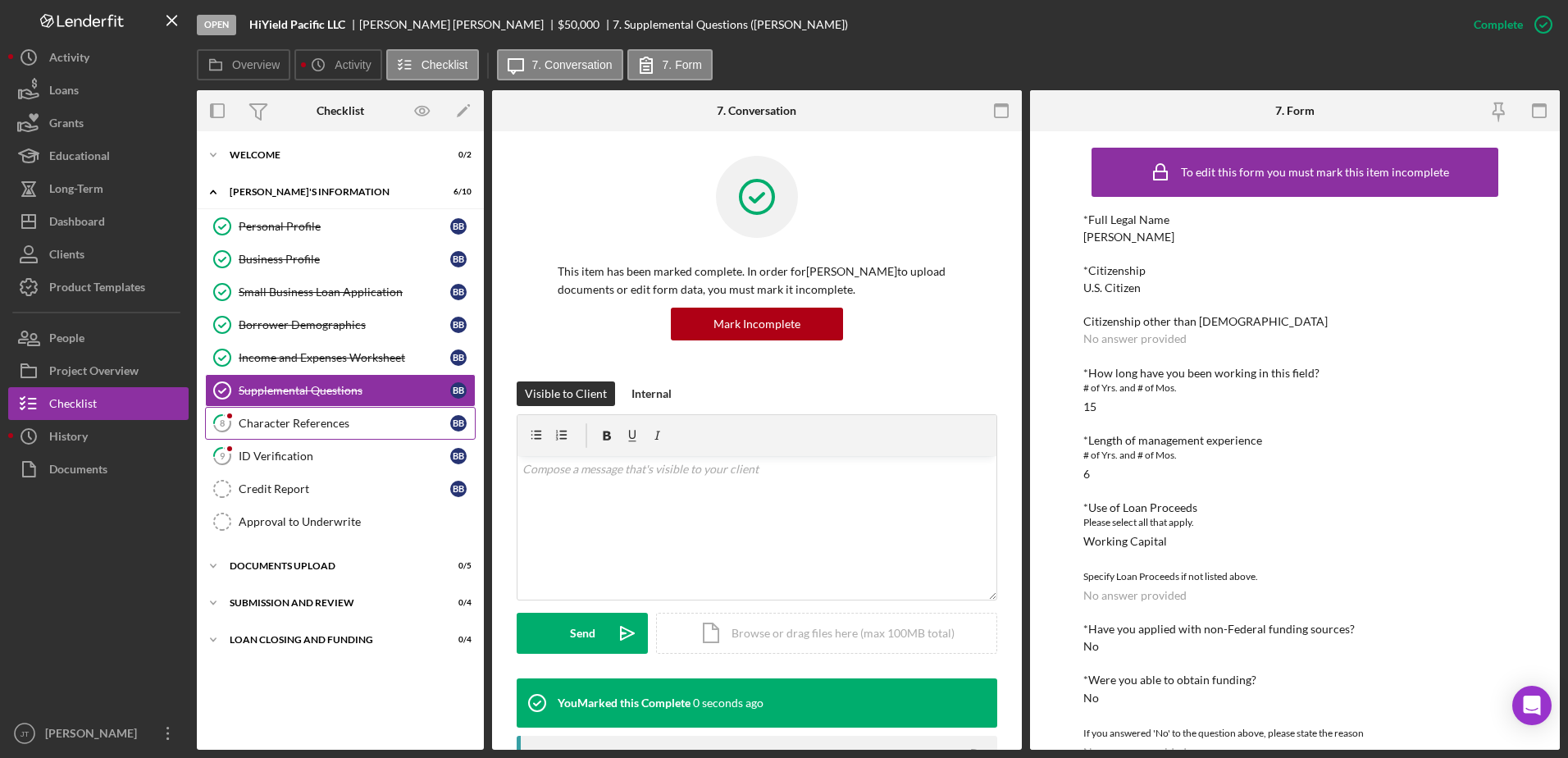
click at [337, 432] on link "8 Character References B B" at bounding box center [340, 423] width 270 height 33
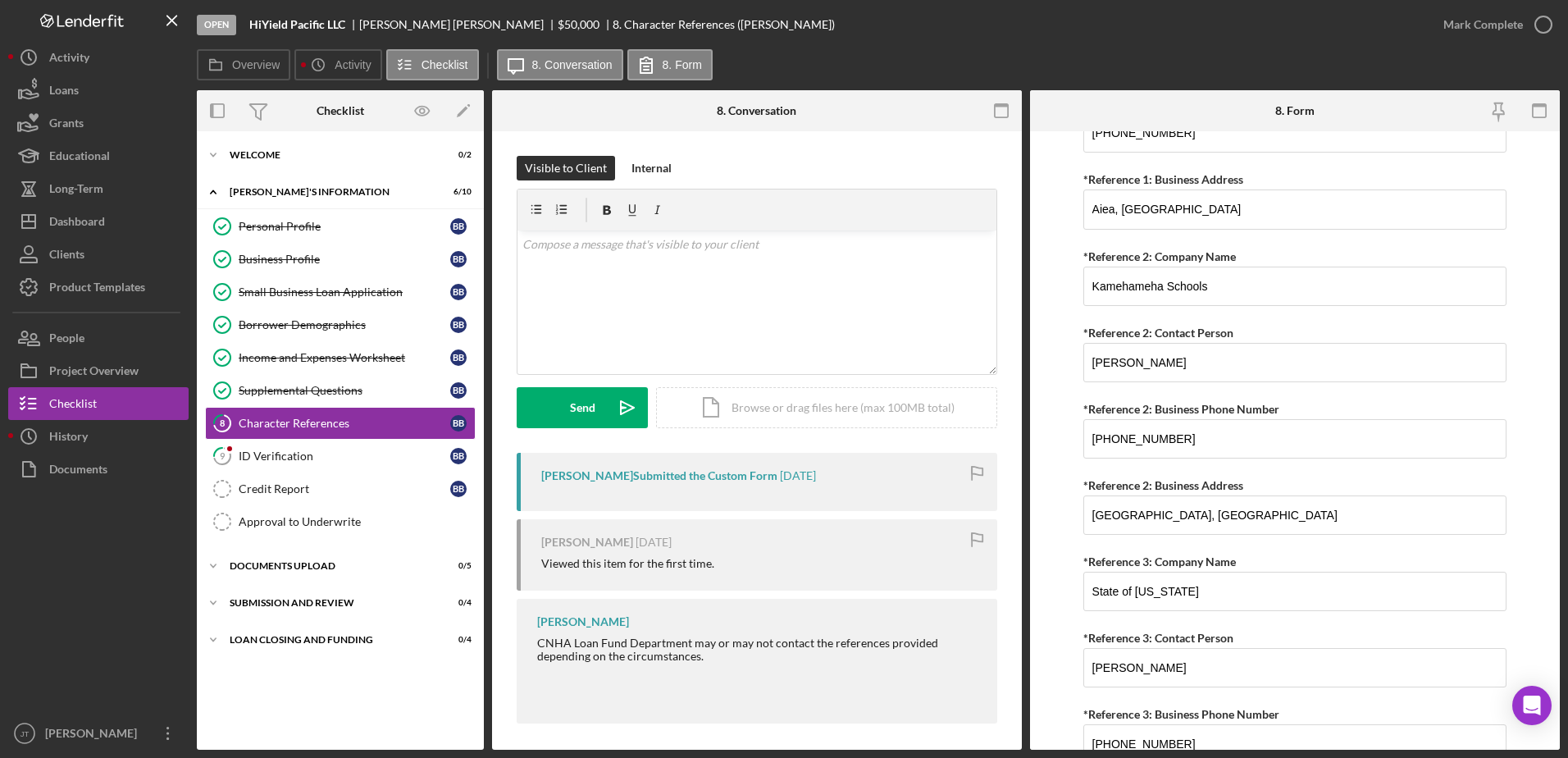
scroll to position [1381, 0]
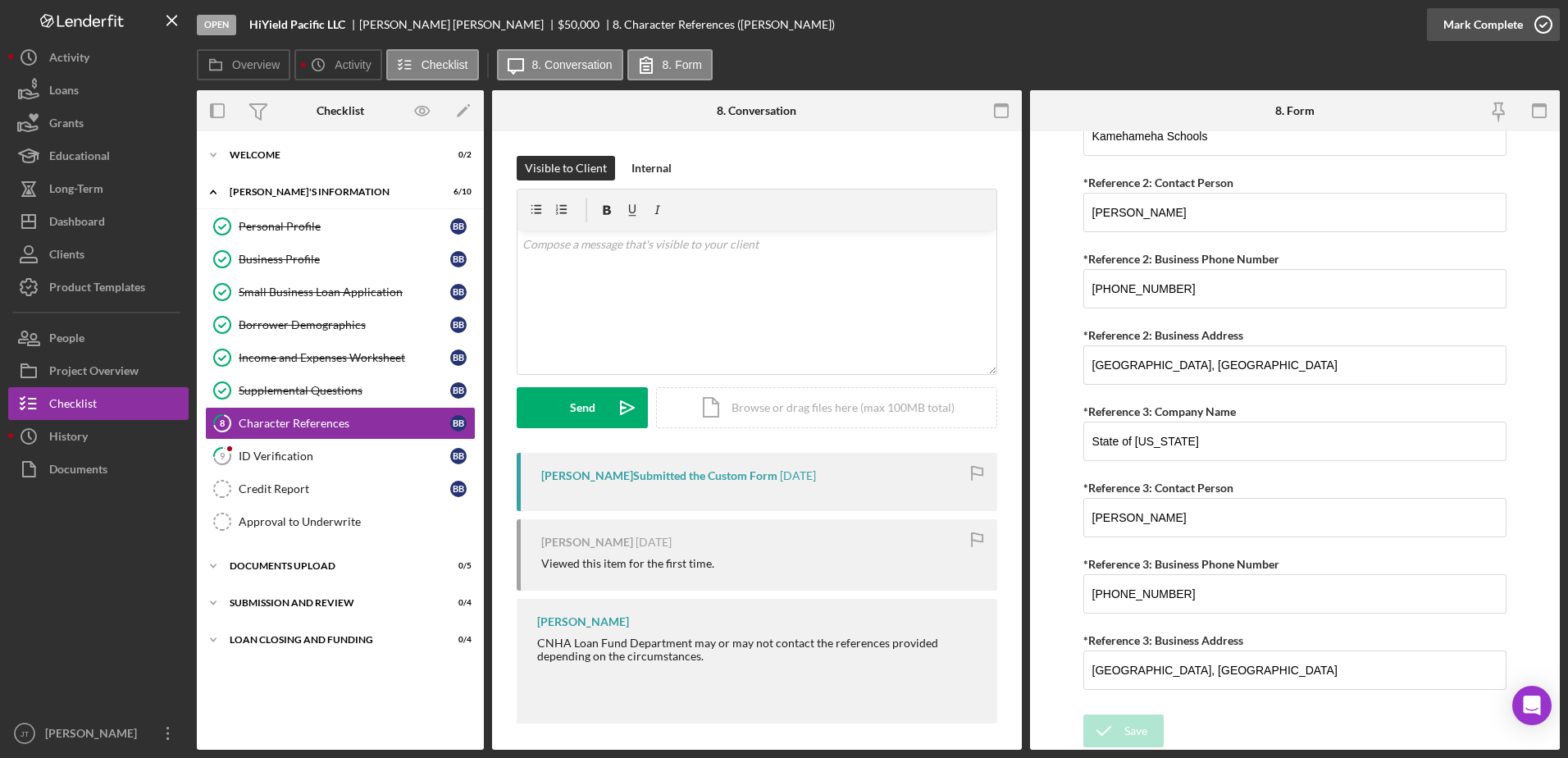
click at [1540, 24] on icon "button" at bounding box center [1544, 25] width 41 height 41
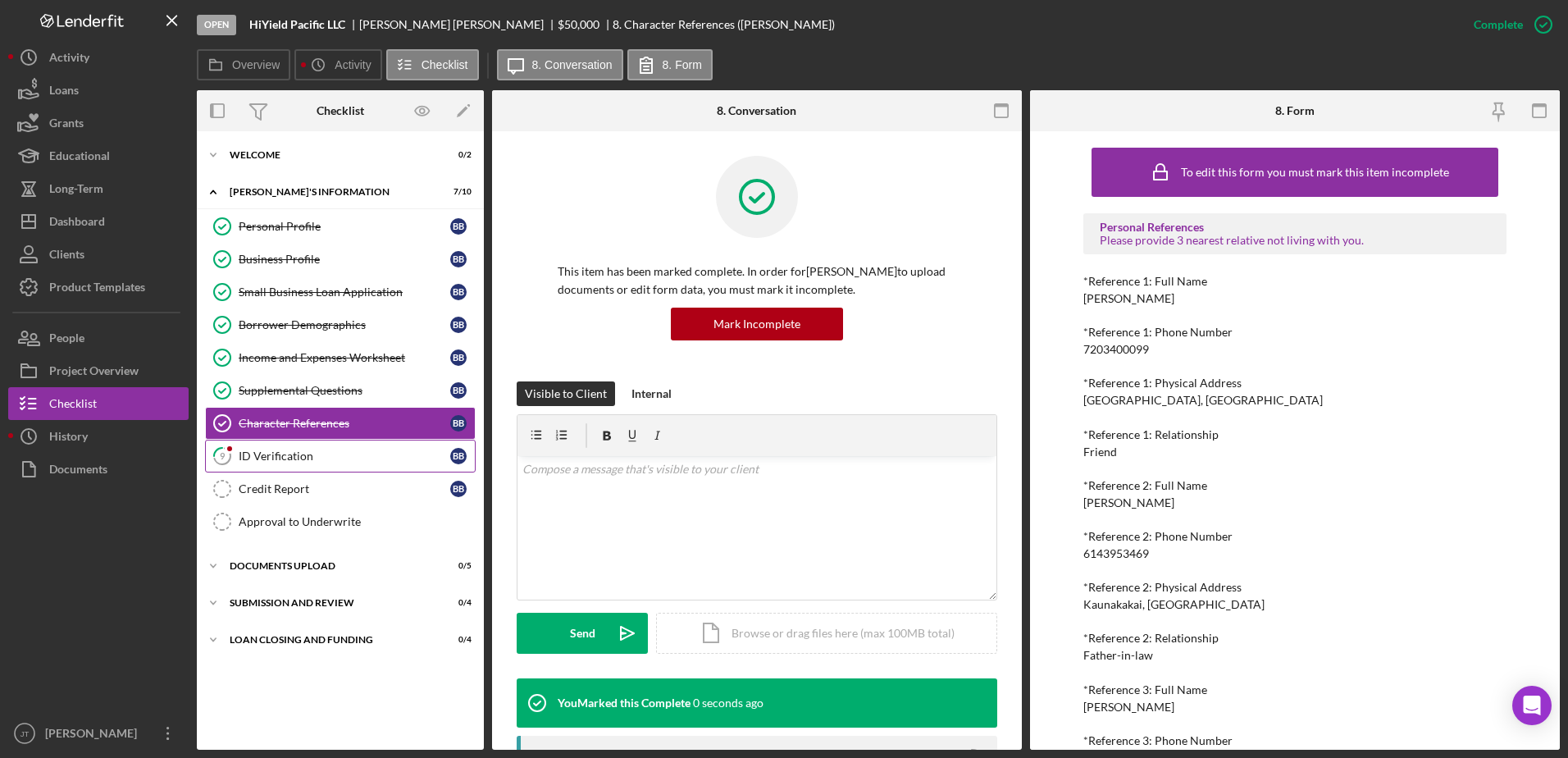
click at [264, 459] on div "ID Verification" at bounding box center [345, 456] width 211 height 13
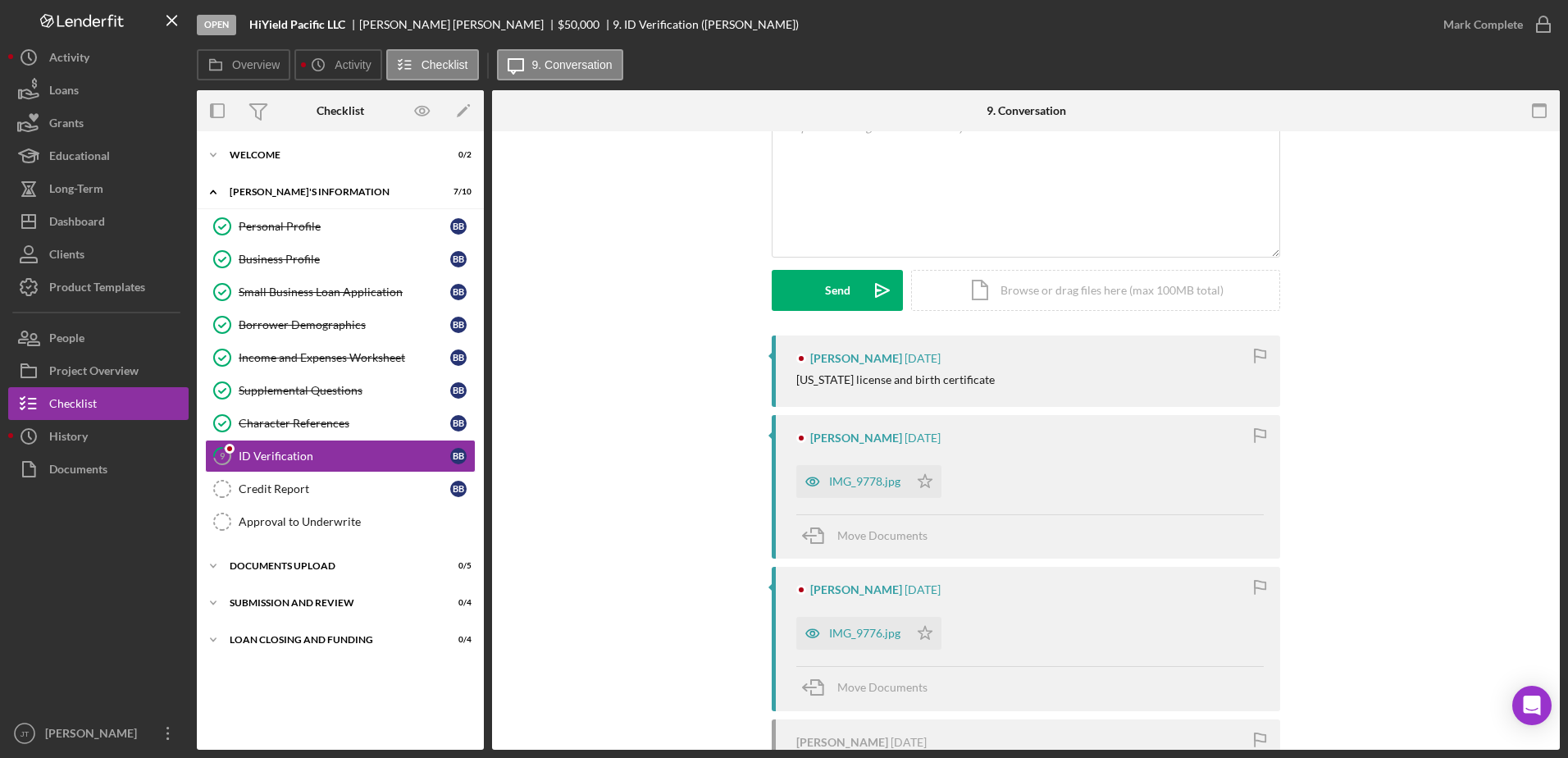
scroll to position [164, 0]
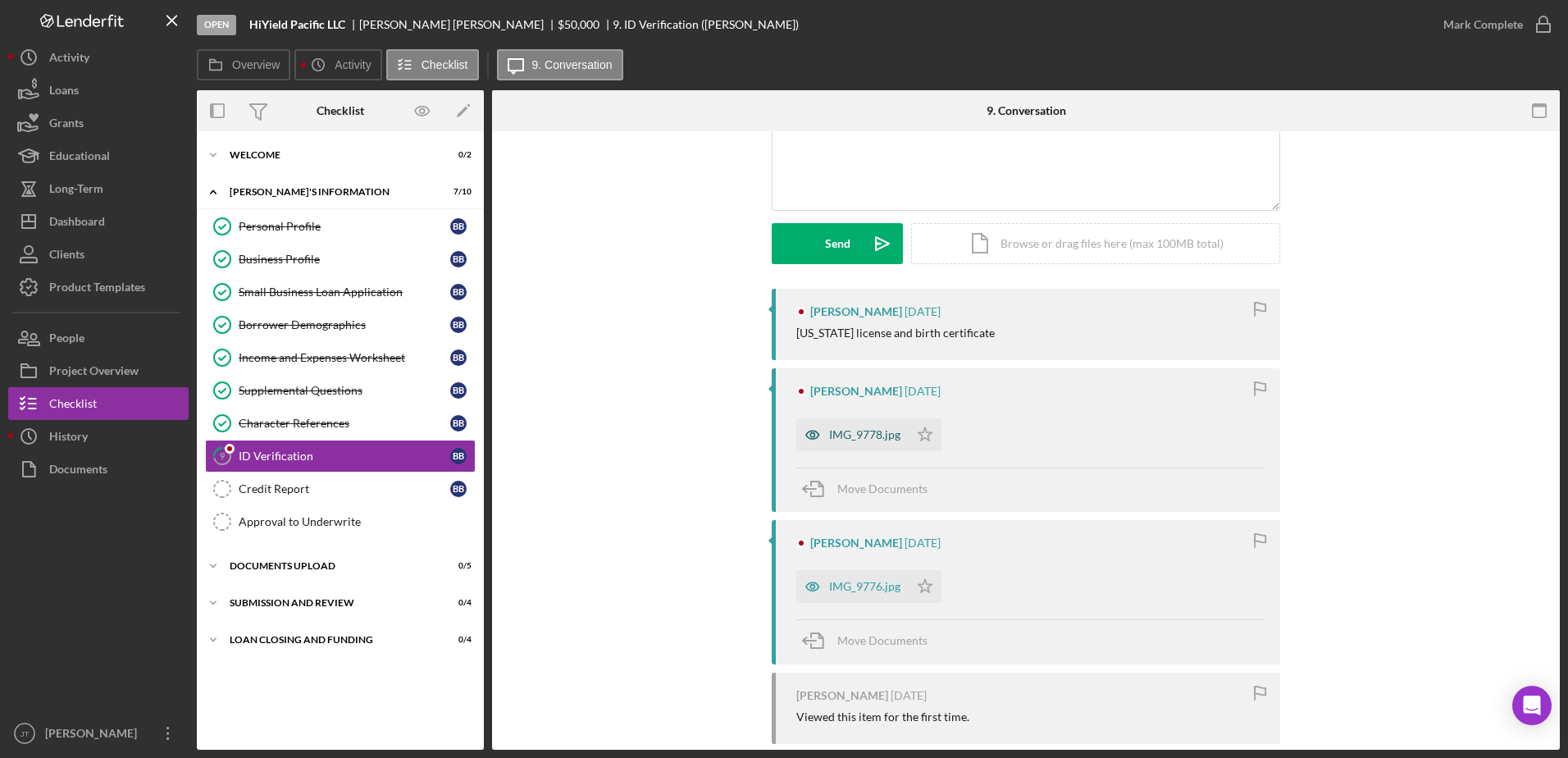
click at [862, 430] on div "IMG_9778.jpg" at bounding box center [865, 434] width 72 height 13
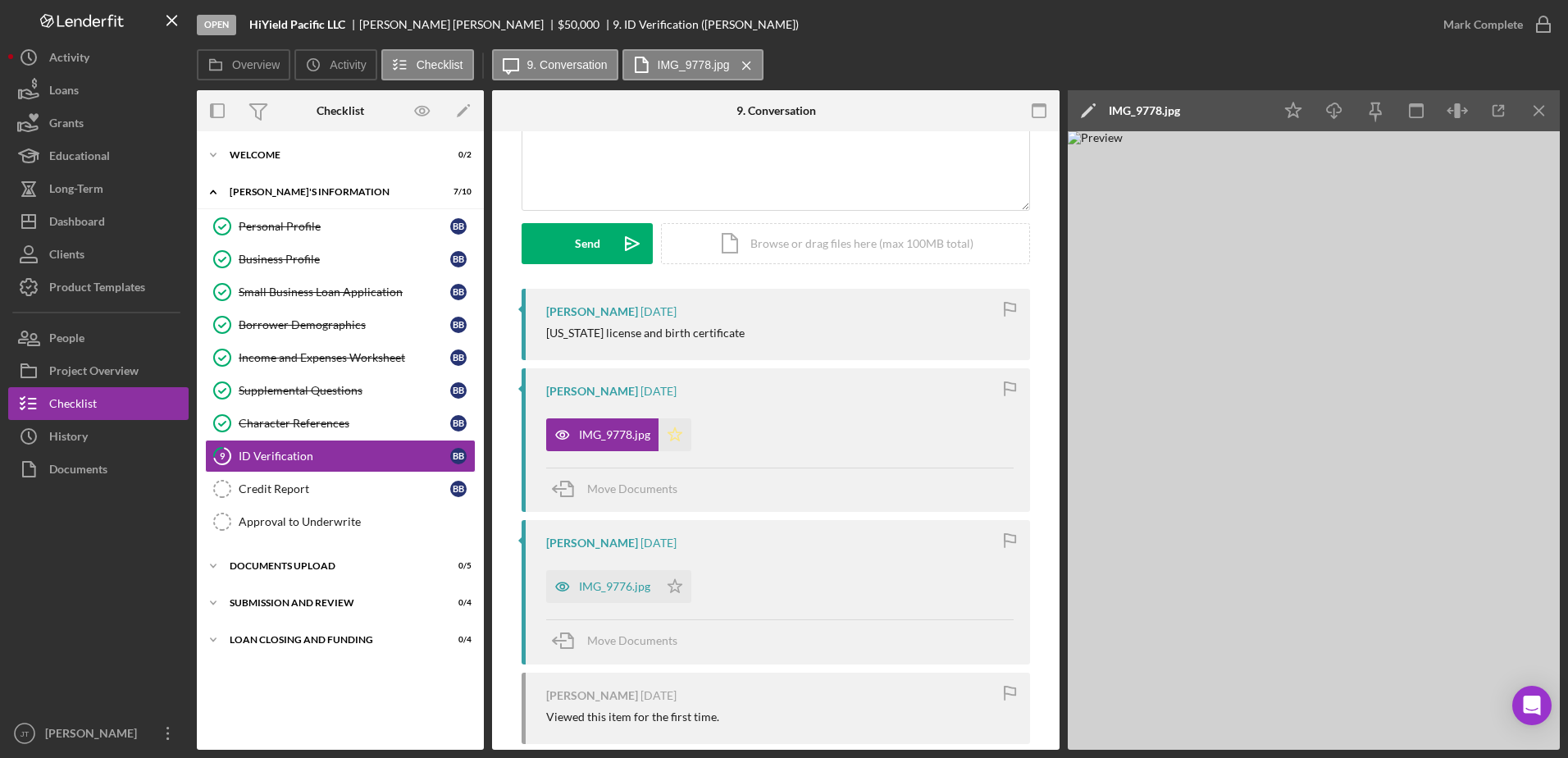
click at [670, 439] on polygon "button" at bounding box center [676, 434] width 14 height 13
click at [1544, 113] on icon "Icon/Menu Close" at bounding box center [1539, 111] width 37 height 37
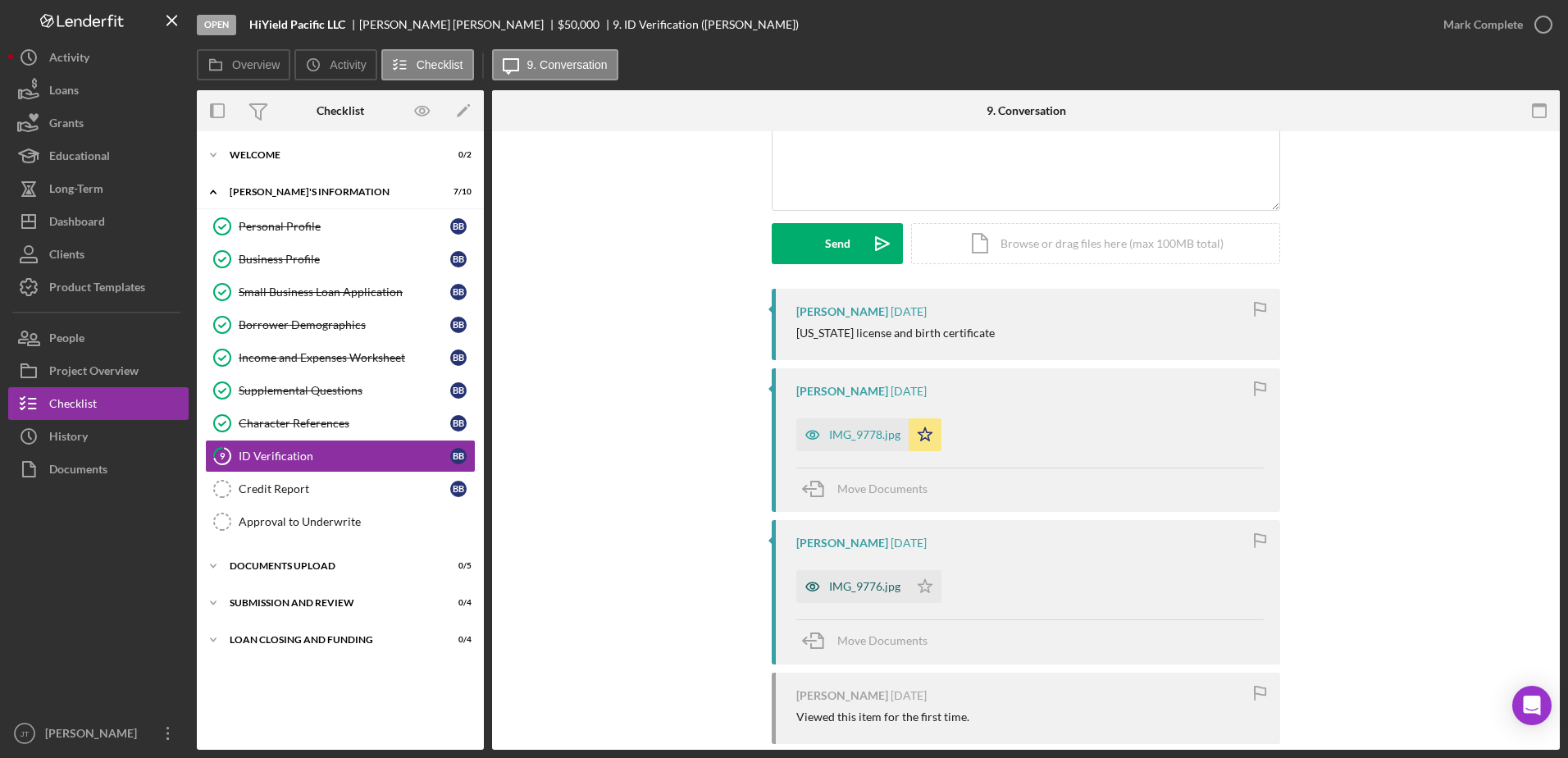
click at [856, 592] on div "IMG_9776.jpg" at bounding box center [865, 586] width 72 height 13
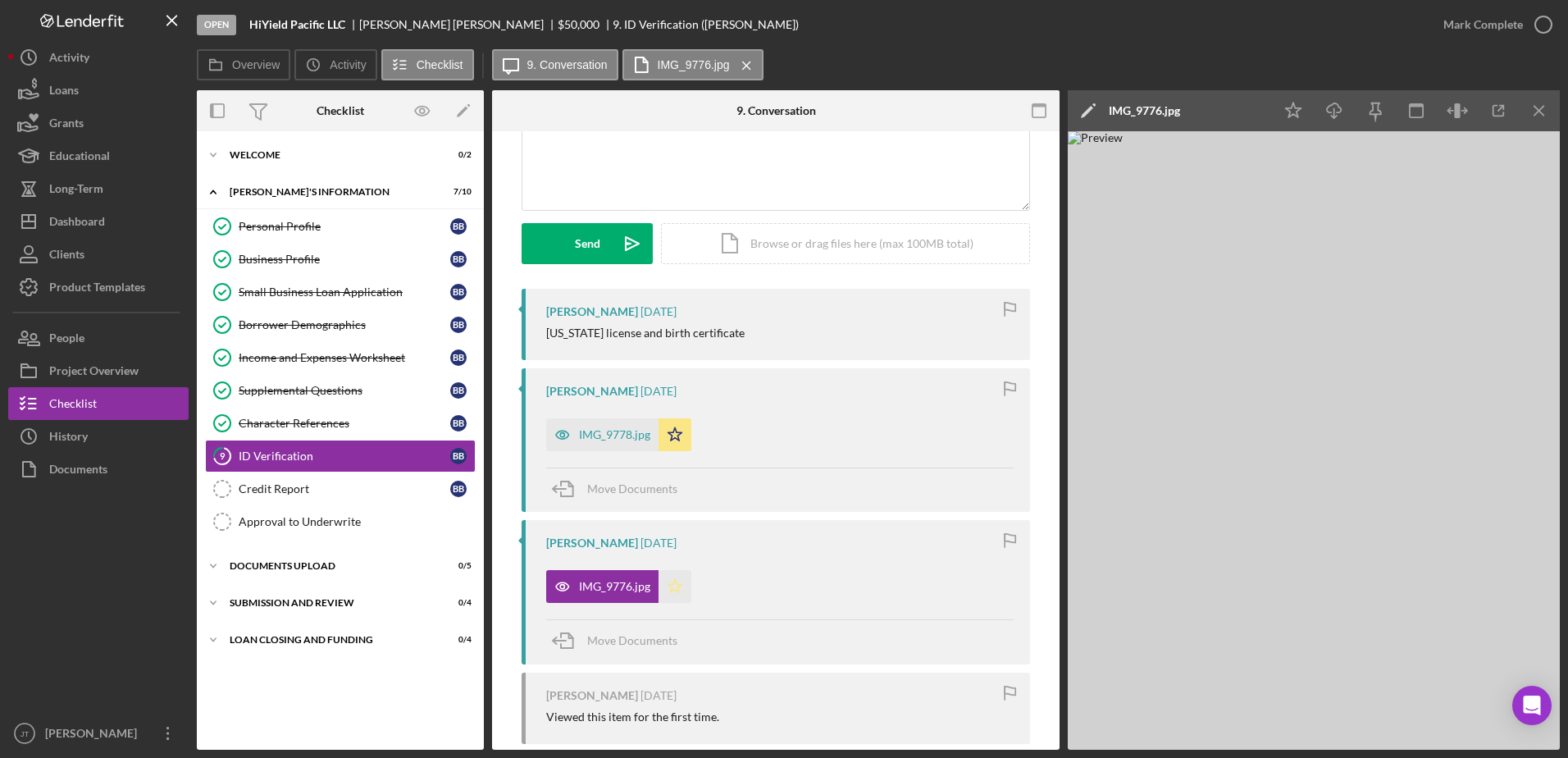
click at [674, 594] on icon "Icon/Star" at bounding box center [675, 586] width 33 height 33
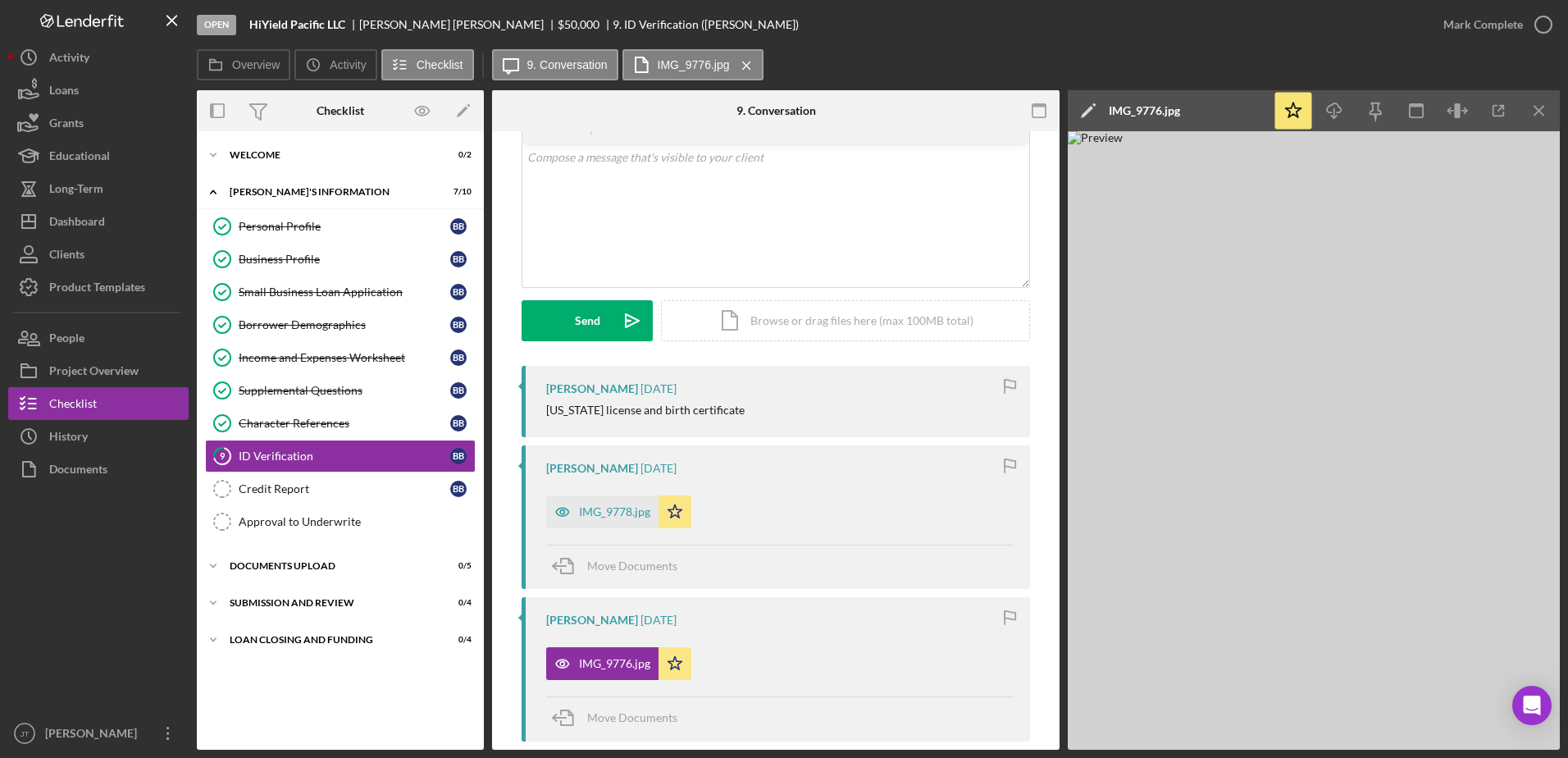
scroll to position [0, 0]
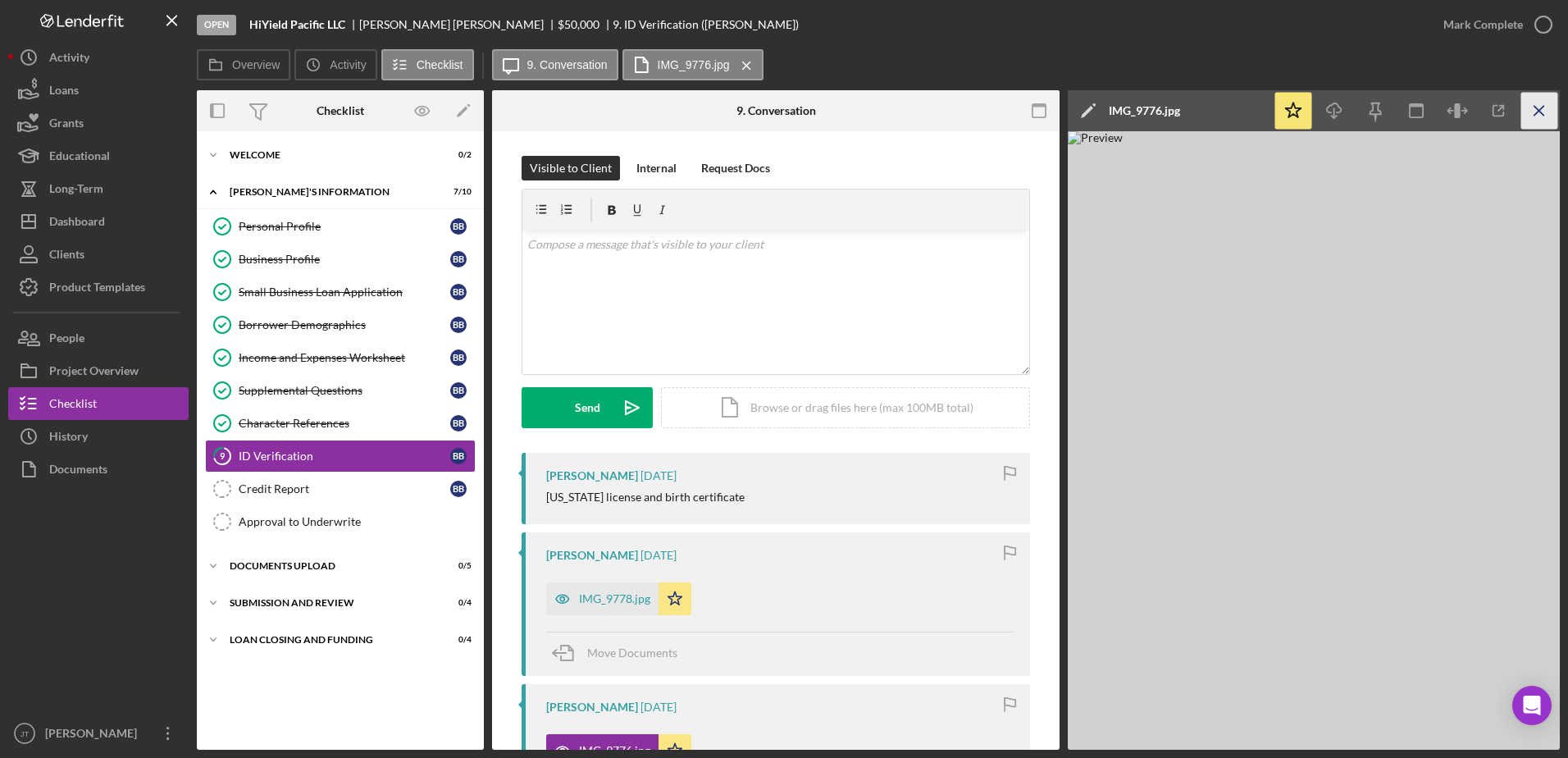
click at [1551, 112] on icon "Icon/Menu Close" at bounding box center [1539, 111] width 37 height 37
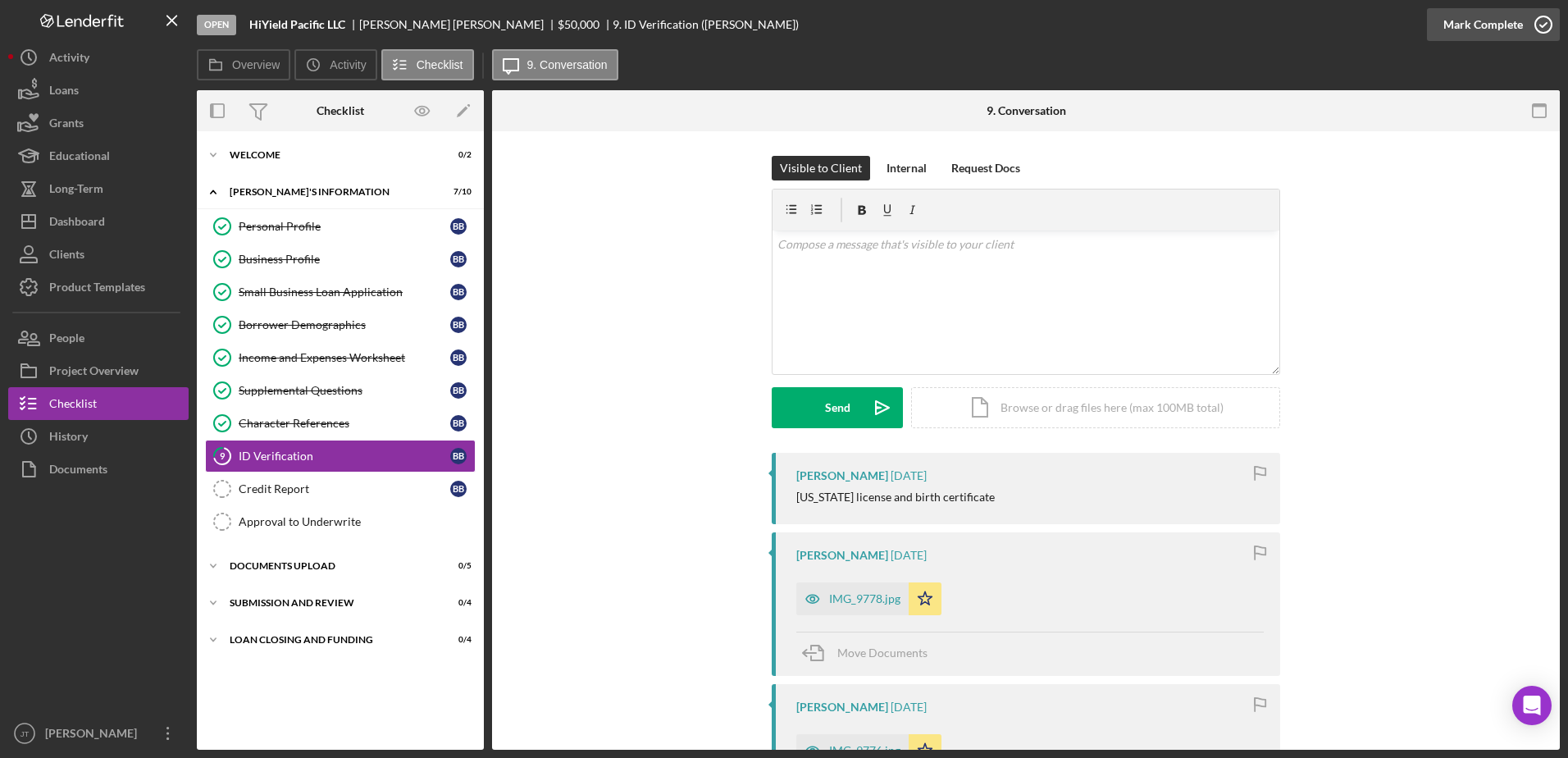
click at [1540, 30] on icon "button" at bounding box center [1544, 25] width 41 height 41
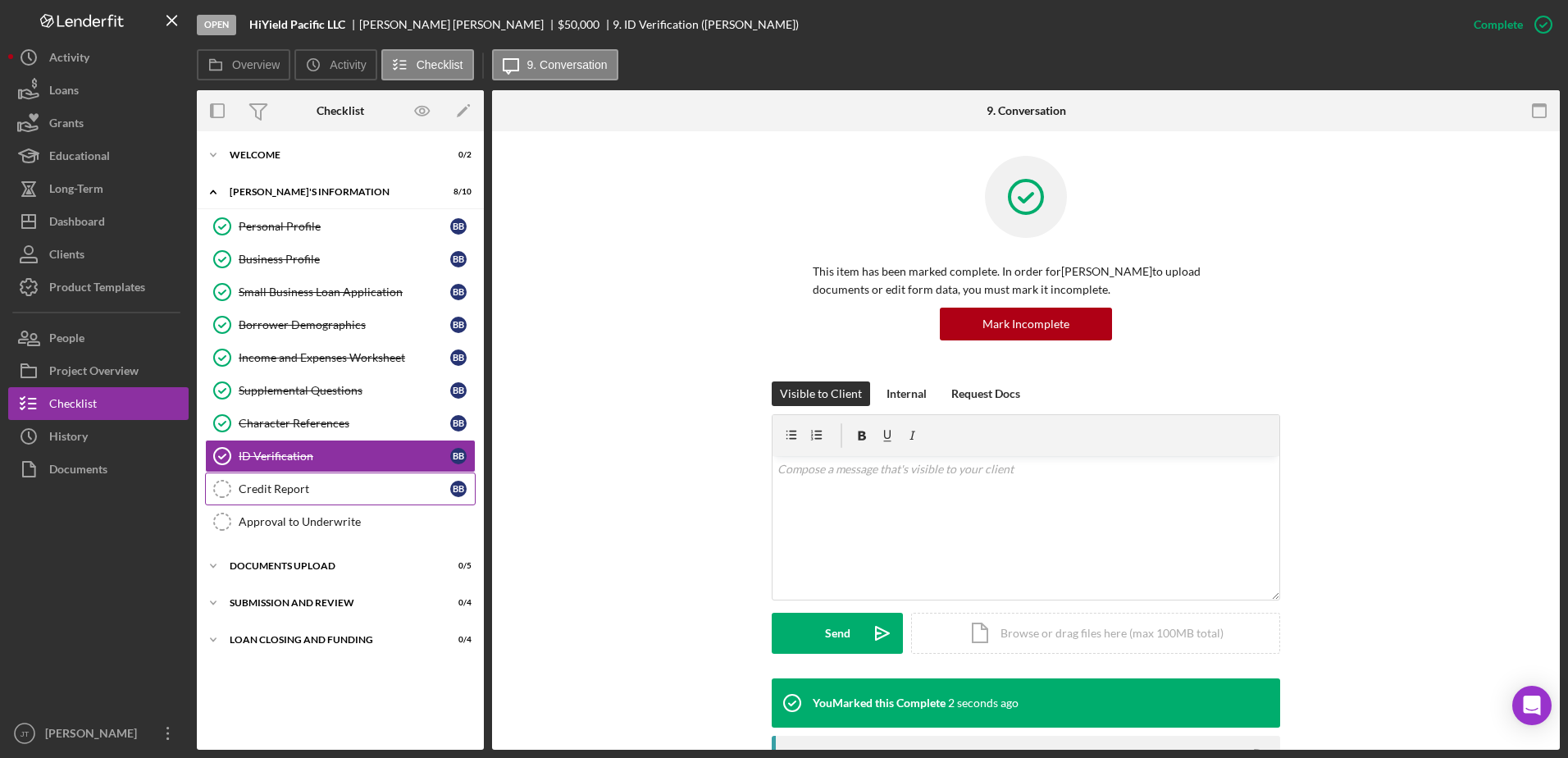
click at [339, 486] on div "Credit Report" at bounding box center [345, 489] width 211 height 13
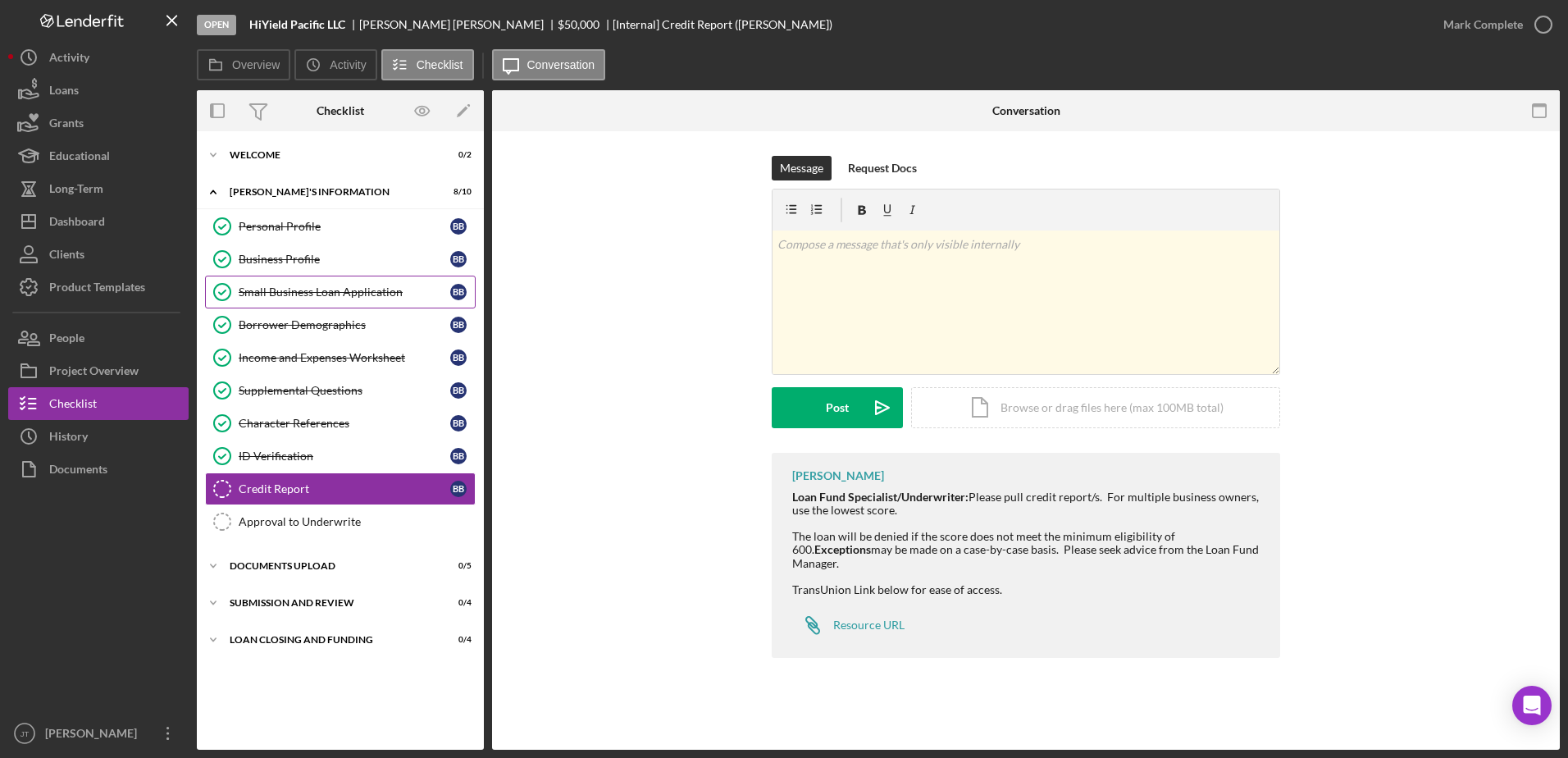
click at [341, 293] on div "Small Business Loan Application" at bounding box center [345, 292] width 211 height 13
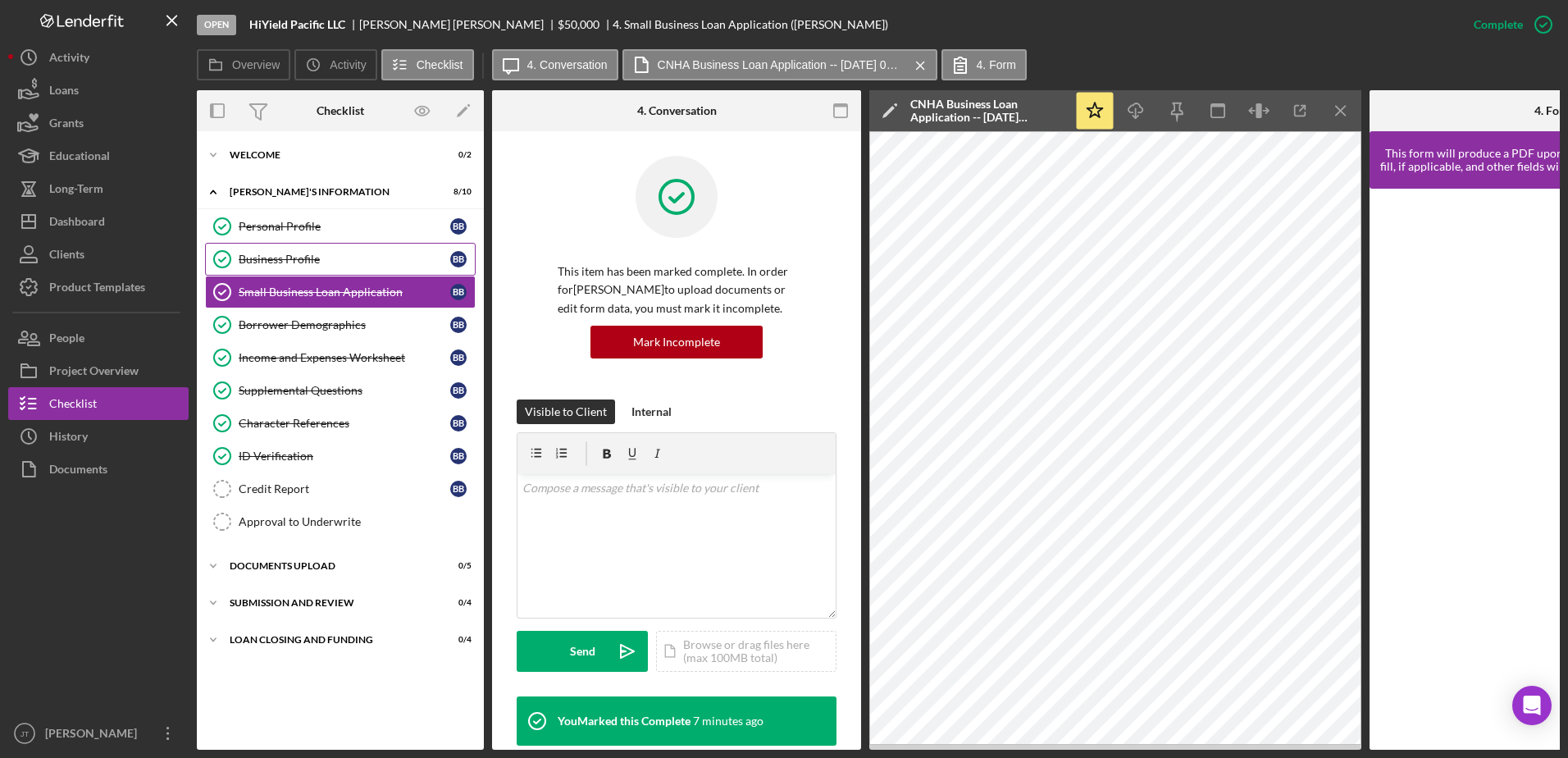
click at [342, 262] on div "Business Profile" at bounding box center [345, 259] width 211 height 13
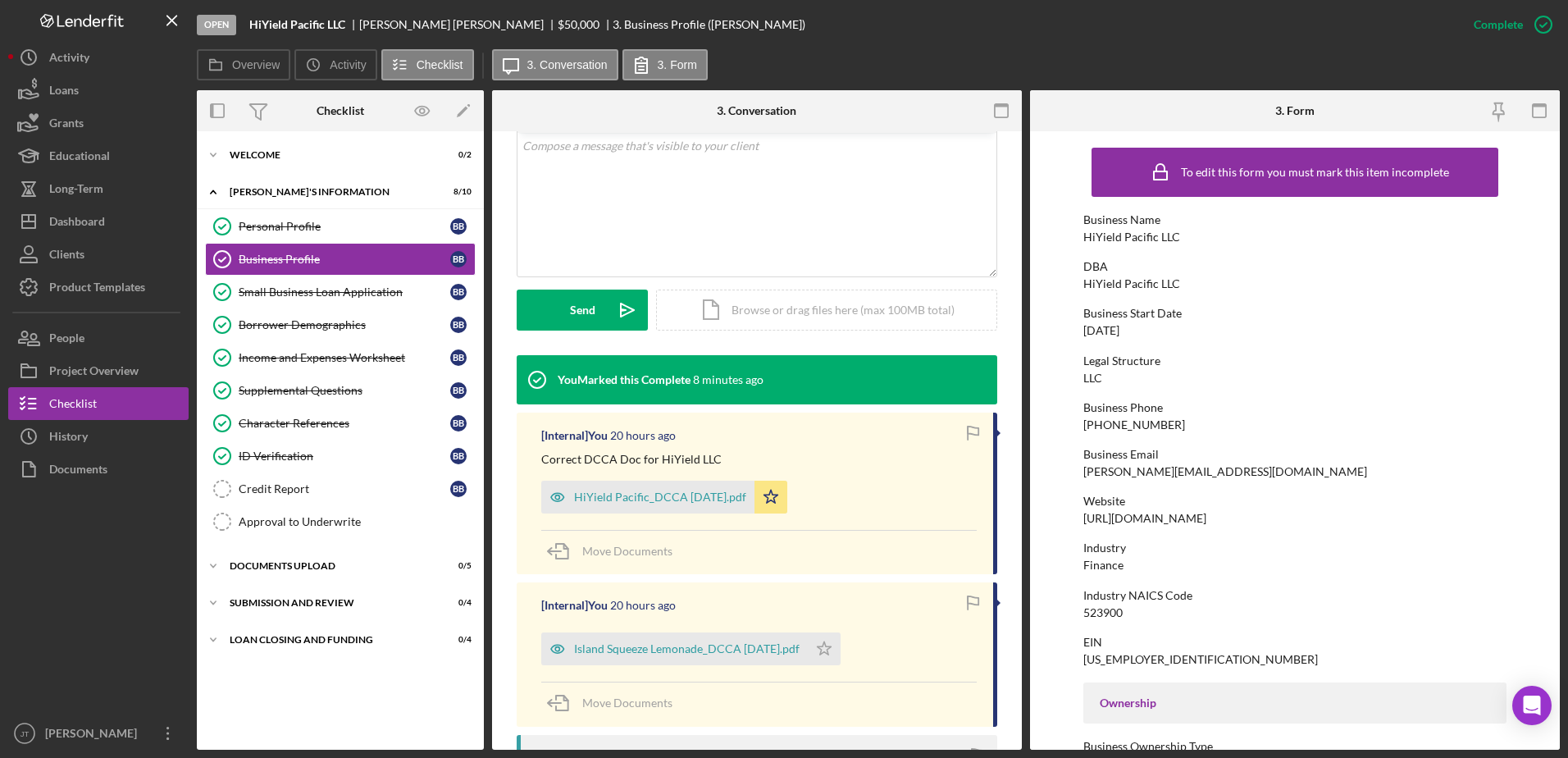
scroll to position [328, 0]
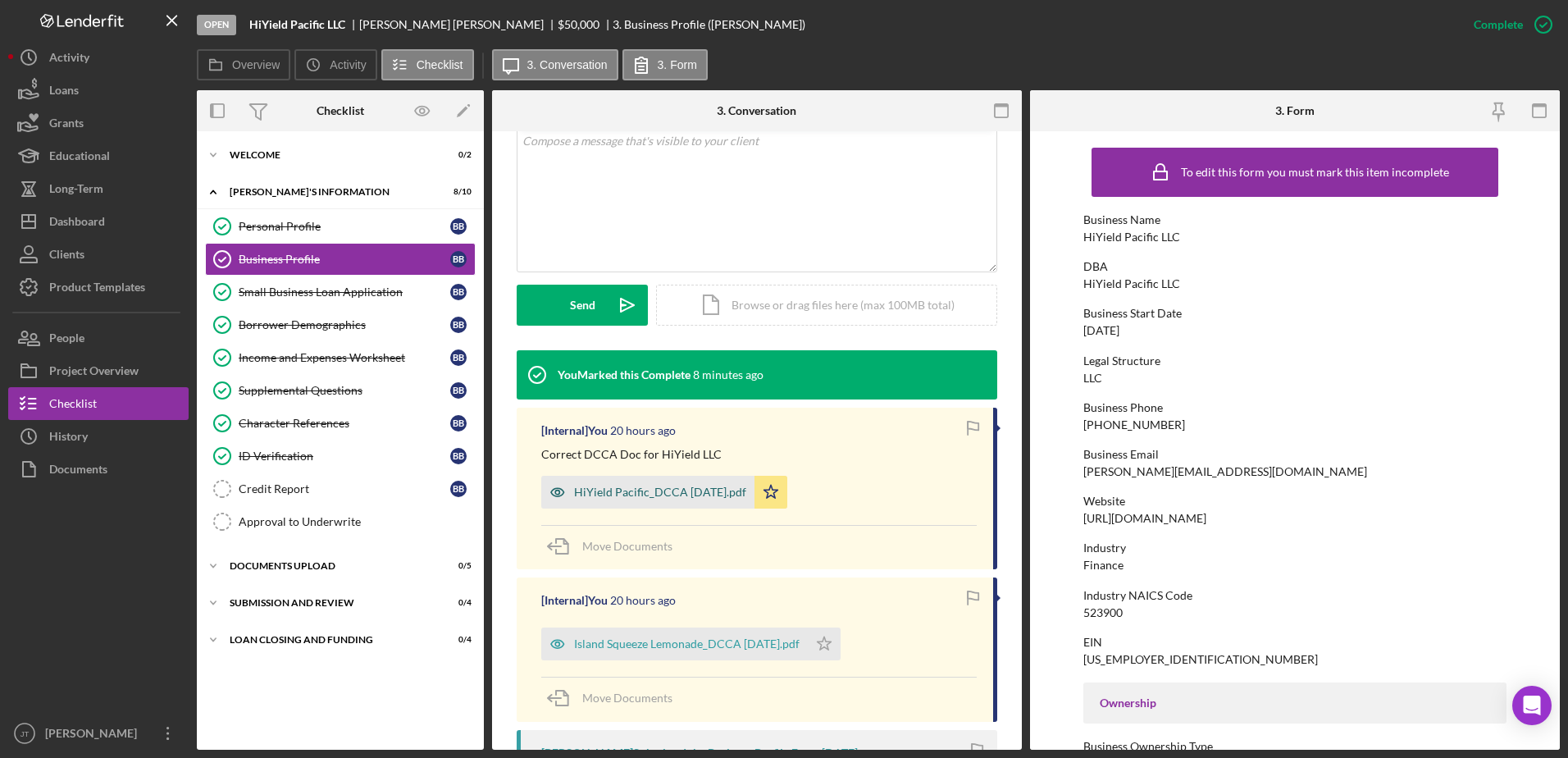
click at [624, 495] on div "HiYield Pacific_DCCA [DATE].pdf" at bounding box center [660, 492] width 172 height 13
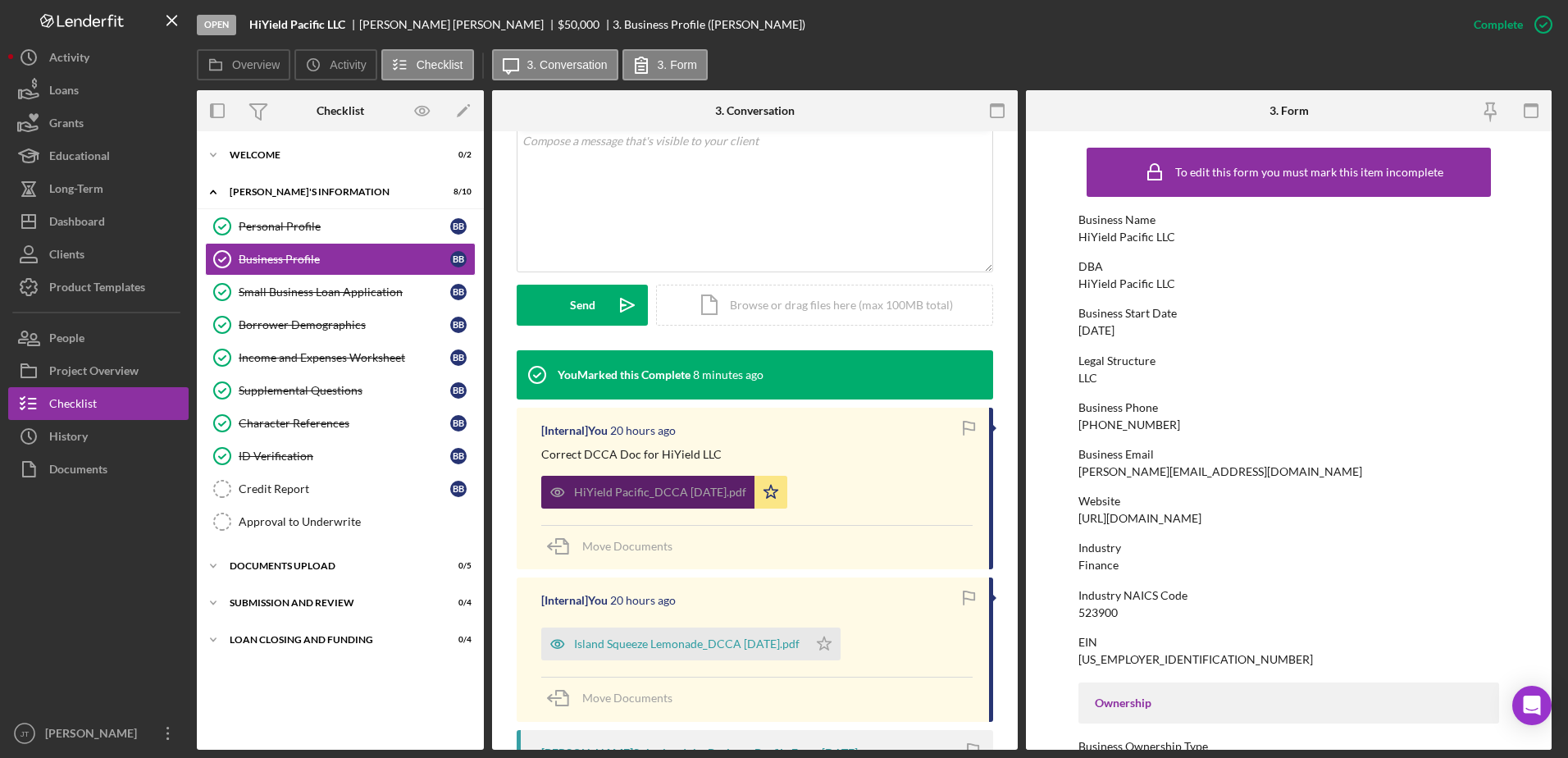
scroll to position [347, 0]
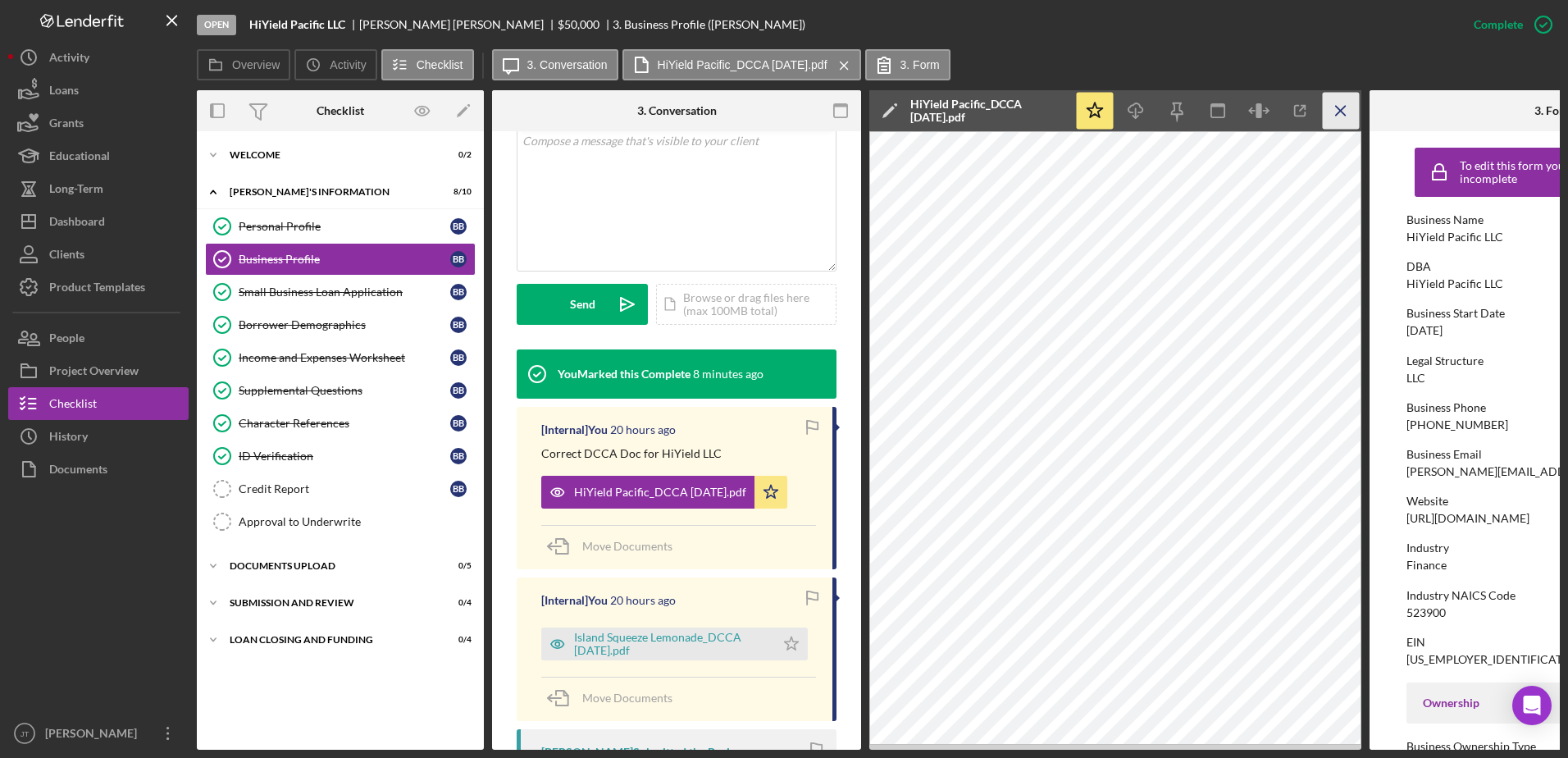
click at [1338, 115] on icon "Icon/Menu Close" at bounding box center [1341, 111] width 37 height 37
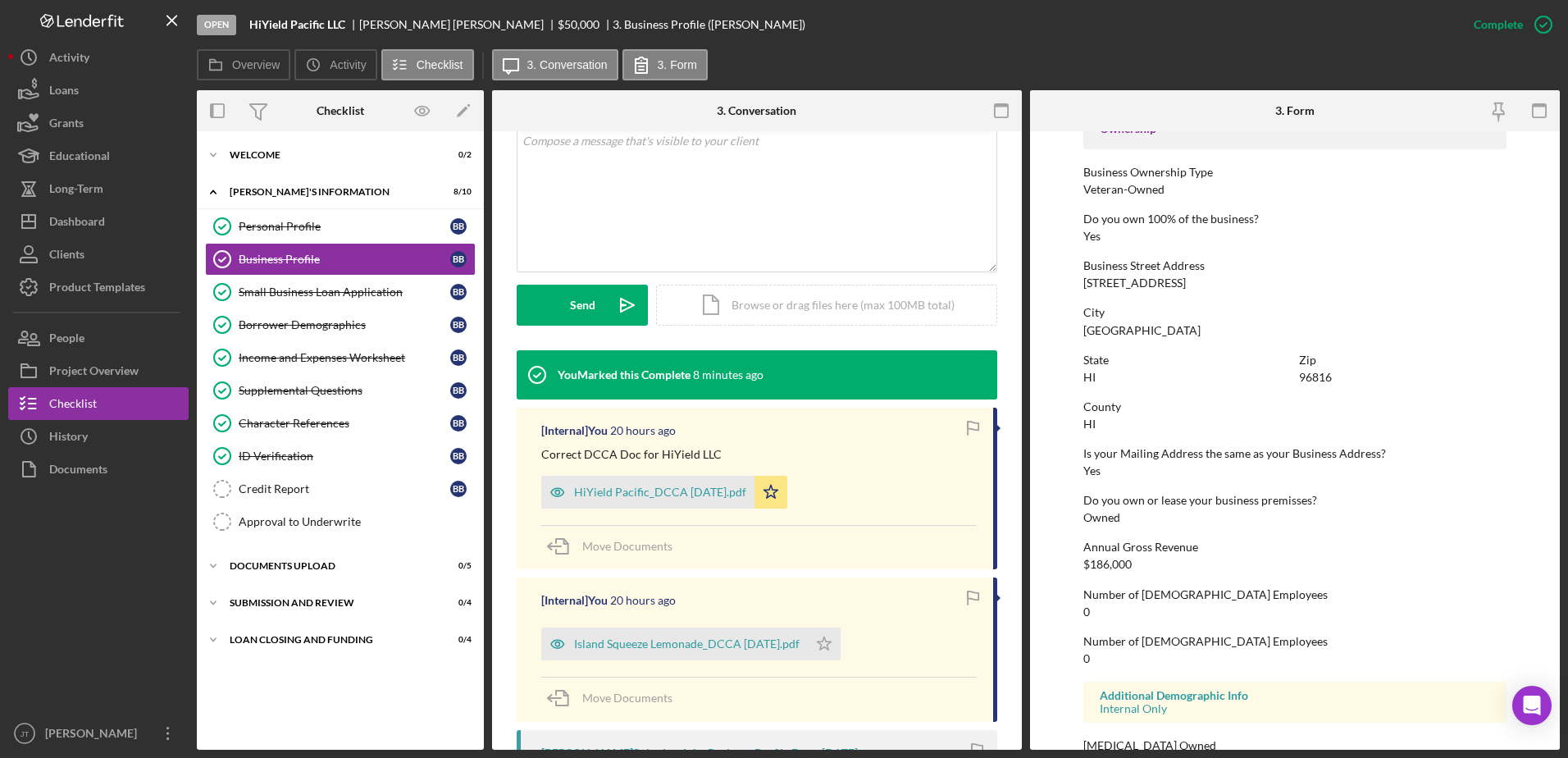
scroll to position [618, 0]
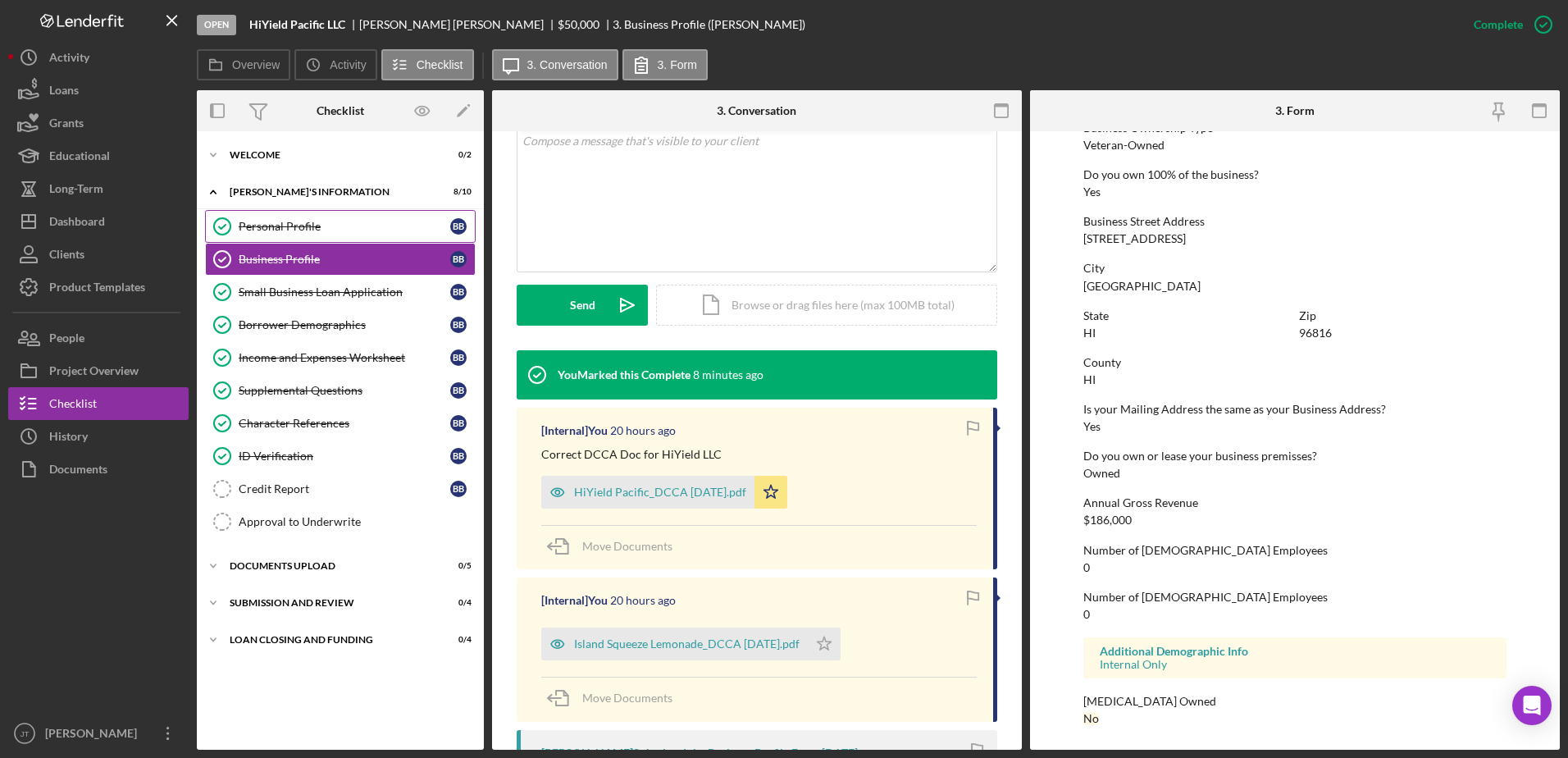
click at [362, 229] on div "Personal Profile" at bounding box center [345, 226] width 211 height 13
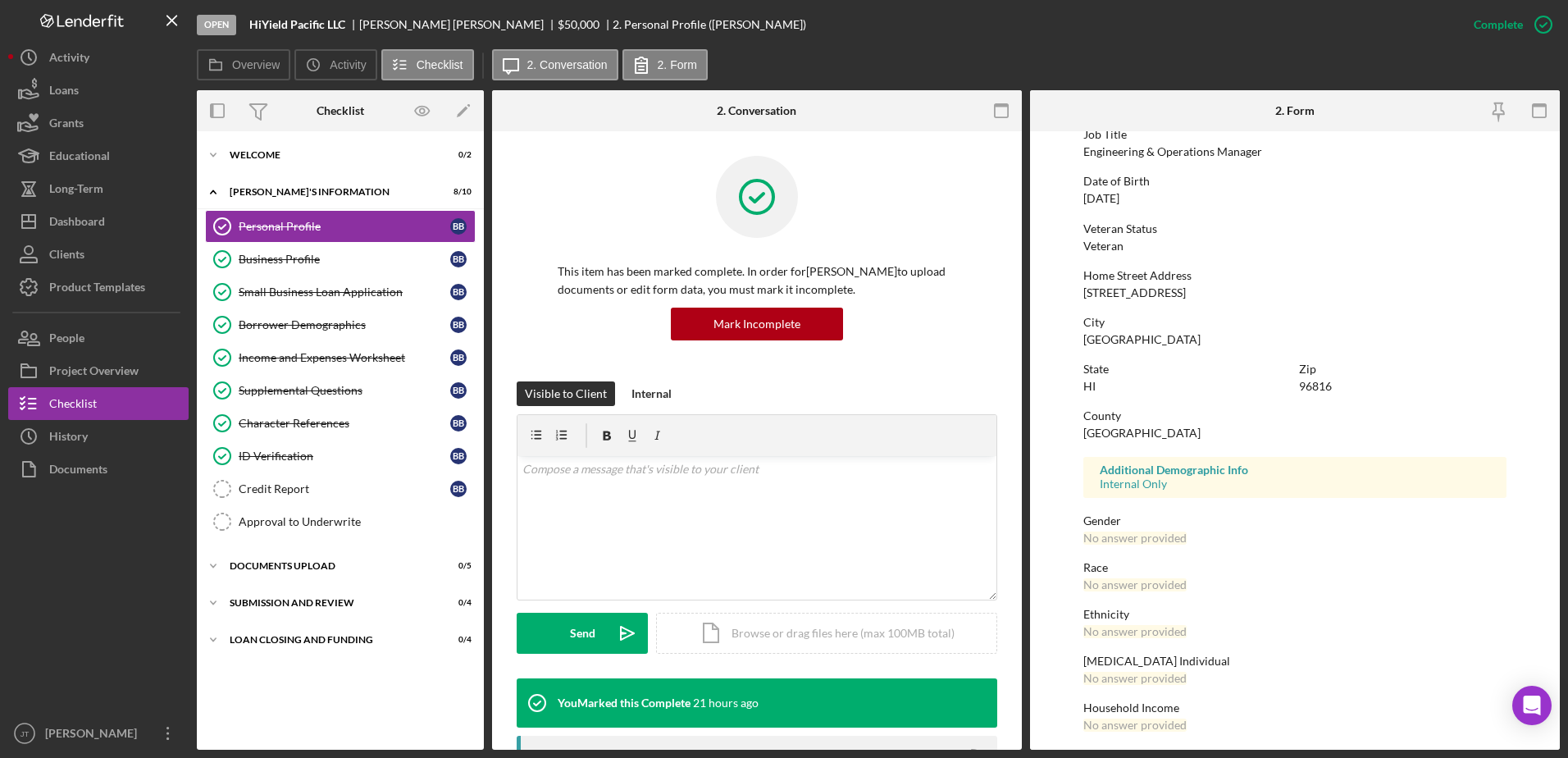
scroll to position [147, 0]
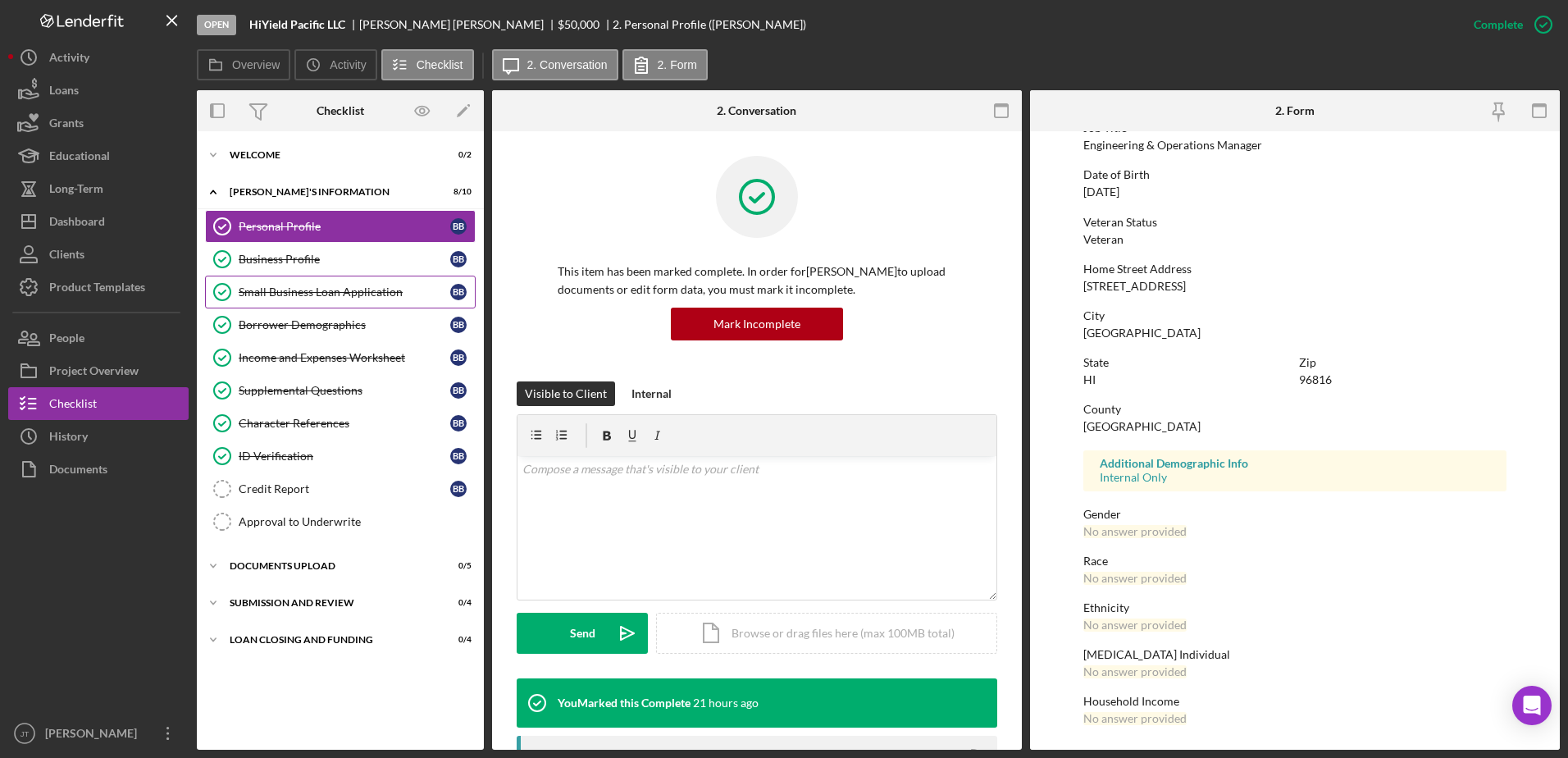
click at [375, 294] on div "Small Business Loan Application" at bounding box center [345, 292] width 211 height 13
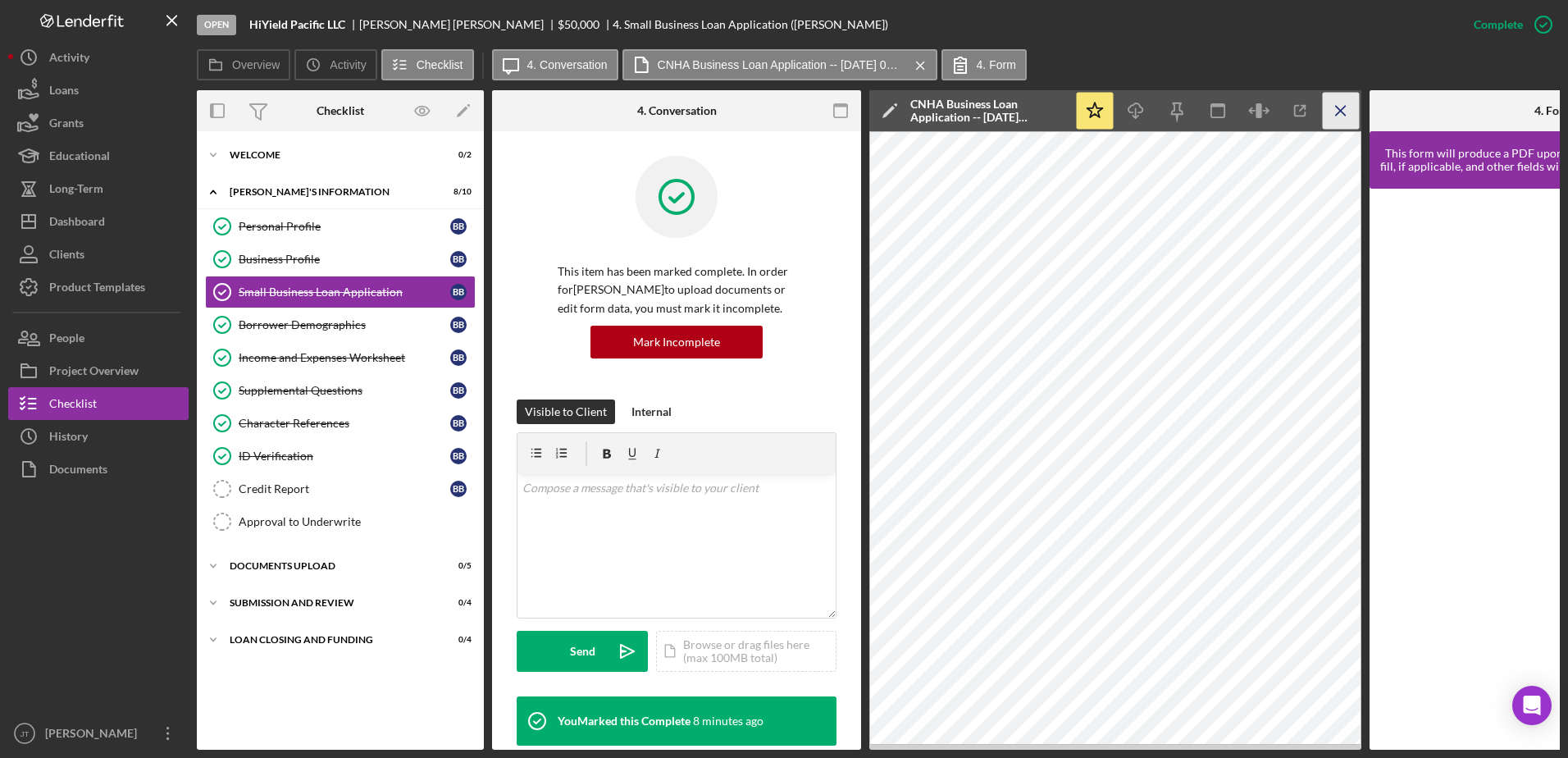
click at [1337, 113] on icon "Icon/Menu Close" at bounding box center [1341, 111] width 37 height 37
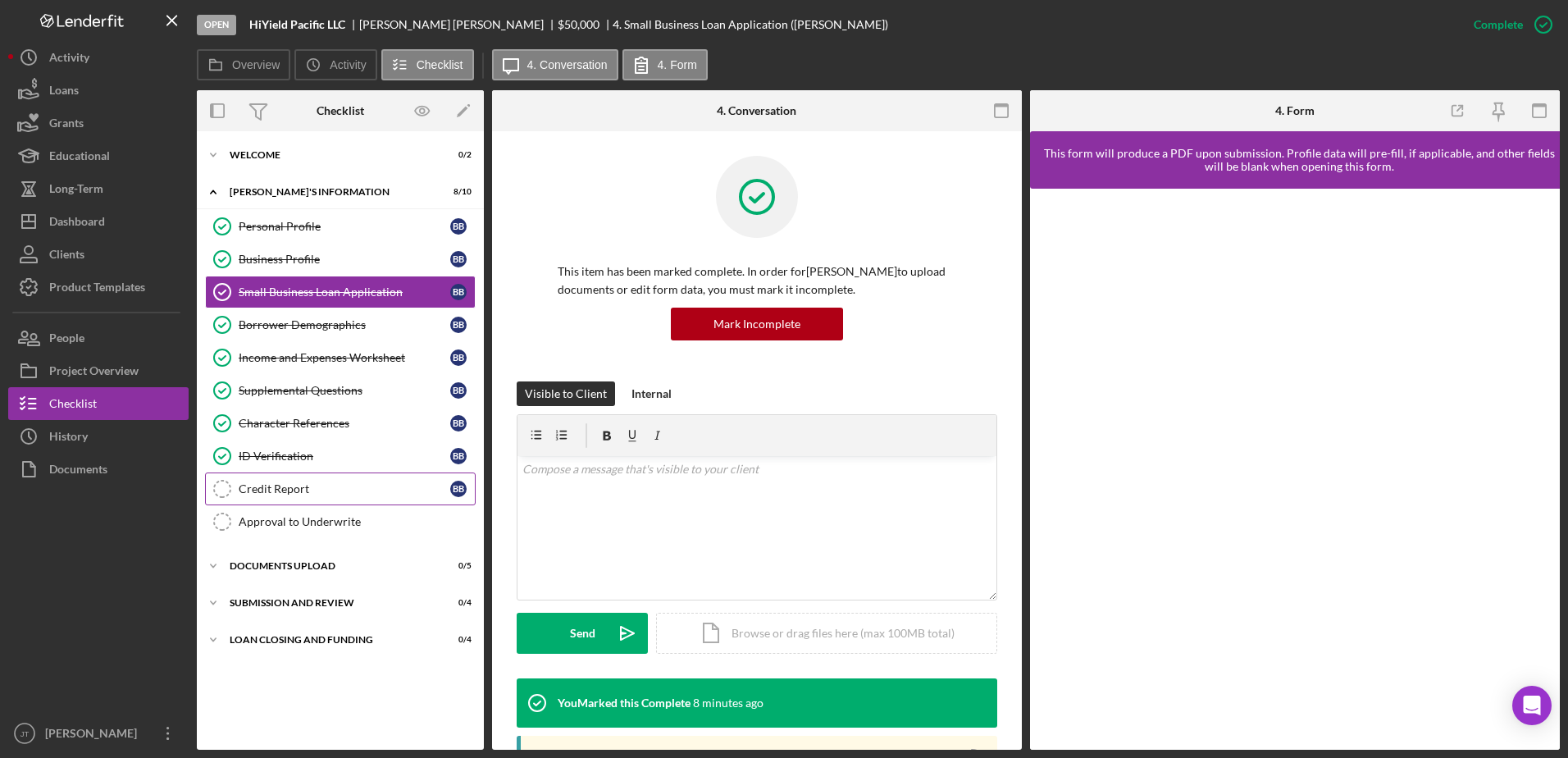
click at [332, 488] on div "Credit Report" at bounding box center [345, 489] width 211 height 13
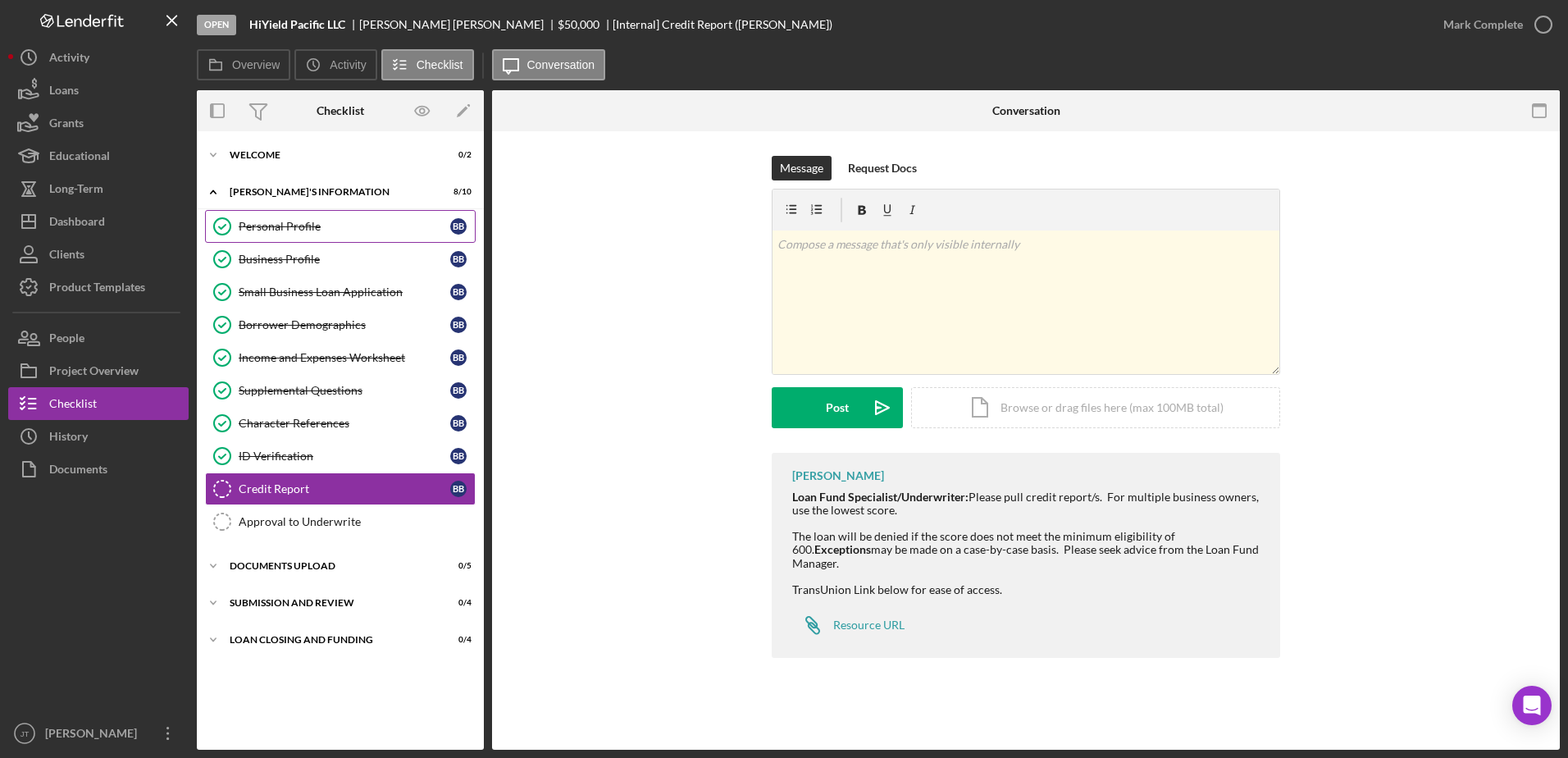
click at [341, 227] on div "Personal Profile" at bounding box center [345, 226] width 211 height 13
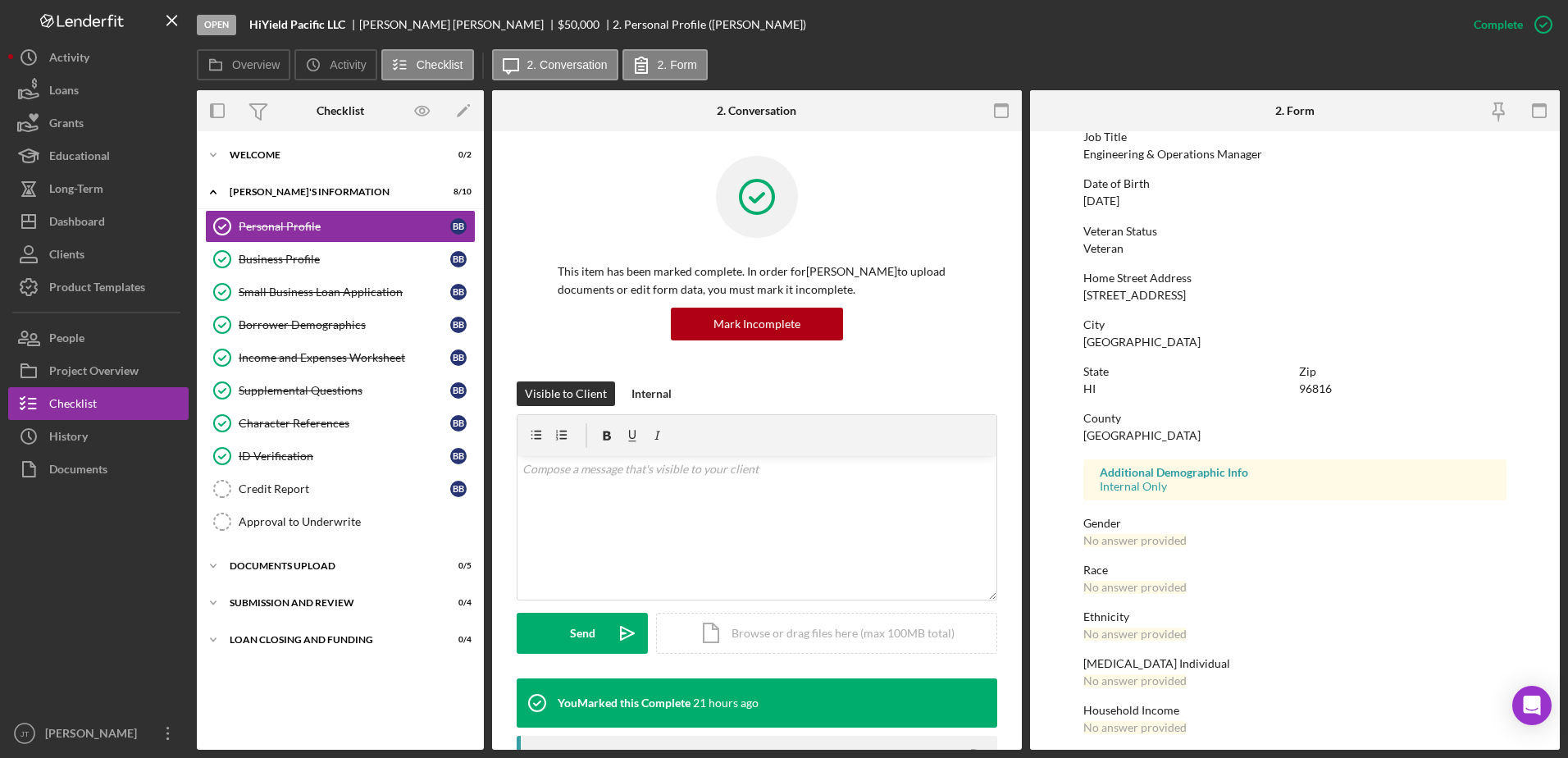
scroll to position [147, 0]
